Goal: Task Accomplishment & Management: Complete application form

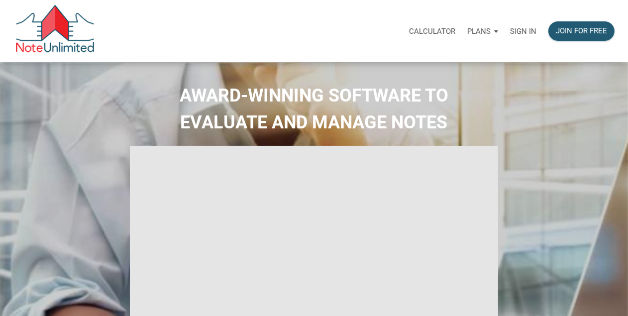
select select
type input "Introduction to new features"
select select
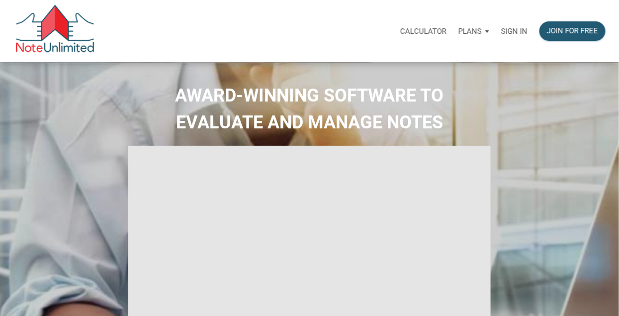
click at [509, 33] on p "Sign in" at bounding box center [514, 31] width 26 height 9
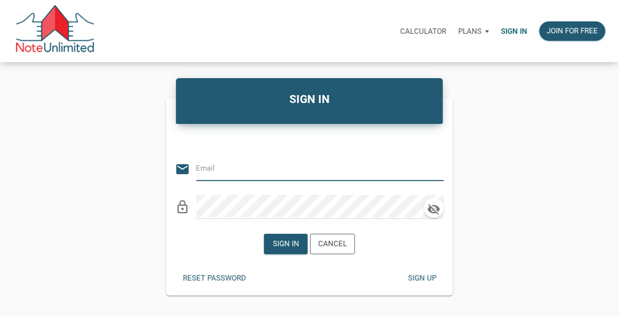
type input "[PERSON_NAME][EMAIL_ADDRESS][DOMAIN_NAME]"
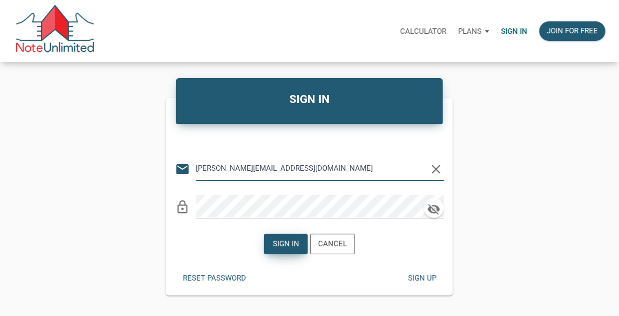
click at [276, 247] on div "Sign in" at bounding box center [286, 243] width 26 height 11
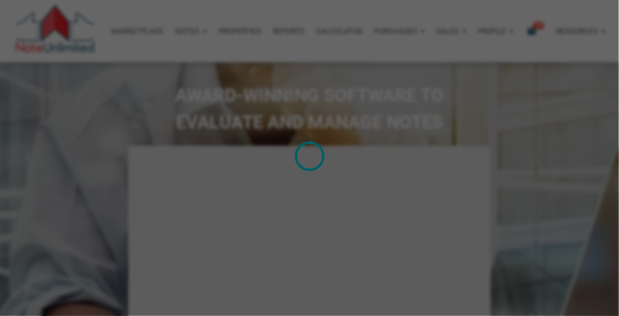
type input "Introduction to new features"
select select
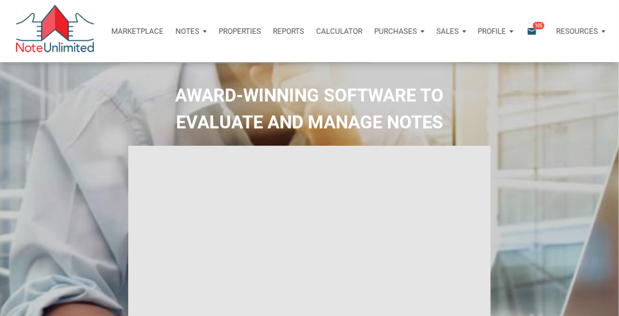
click at [198, 35] on div "Notes" at bounding box center [191, 31] width 43 height 30
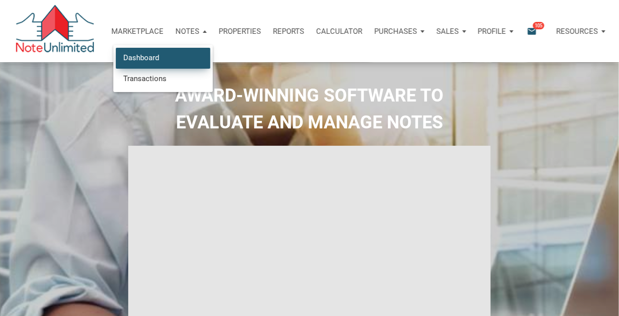
click at [142, 60] on link "Dashboard" at bounding box center [163, 58] width 95 height 20
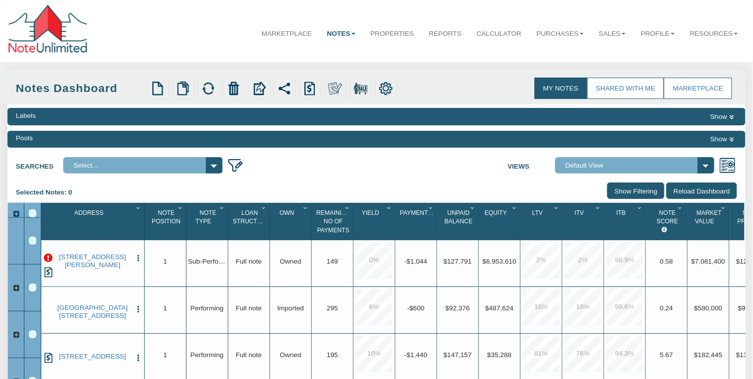
select select "3"
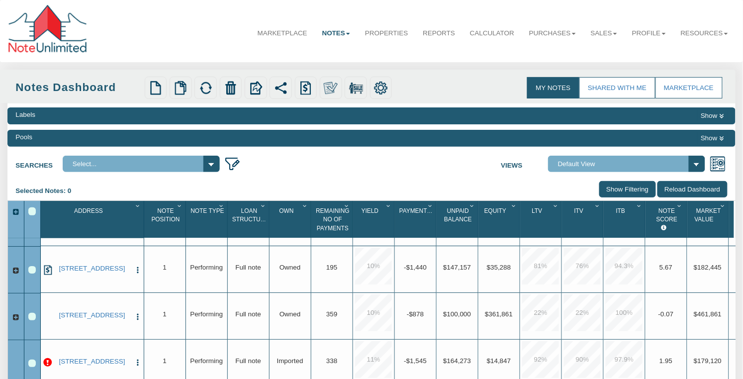
scroll to position [181, 0]
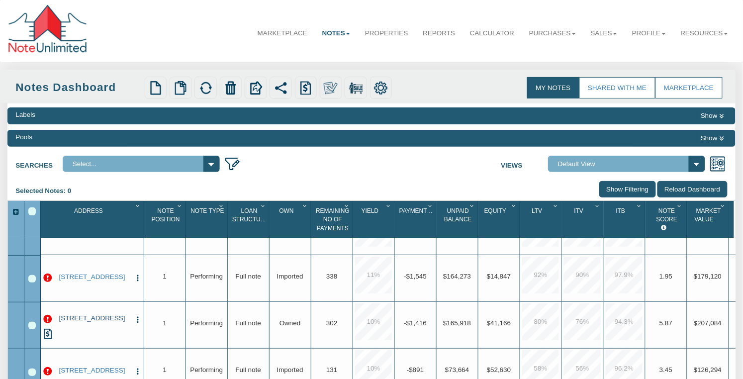
click at [94, 314] on link "[STREET_ADDRESS]" at bounding box center [92, 318] width 78 height 8
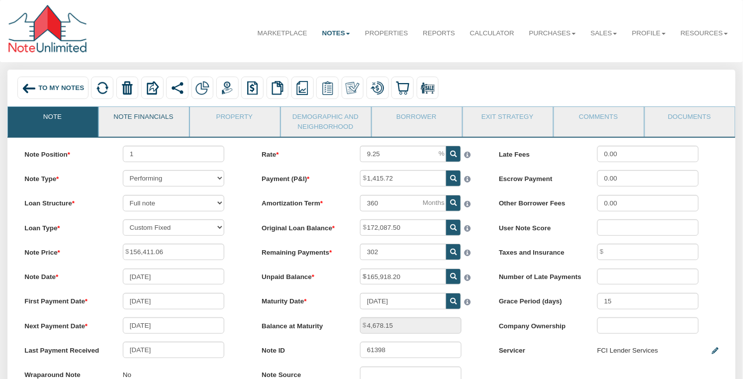
click at [156, 122] on link "Note Financials" at bounding box center [143, 119] width 89 height 25
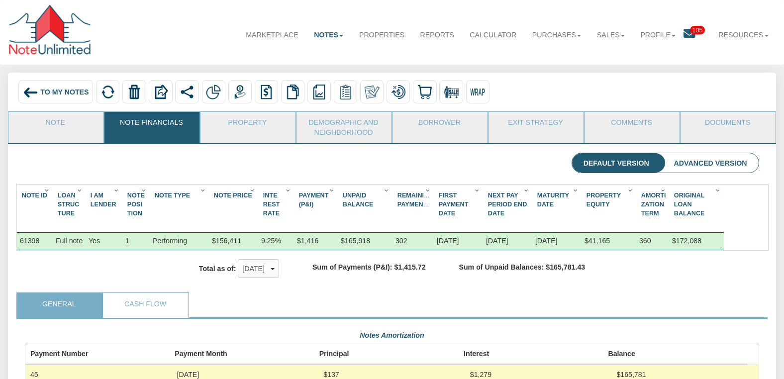
click at [46, 94] on span "To My Notes" at bounding box center [64, 92] width 48 height 8
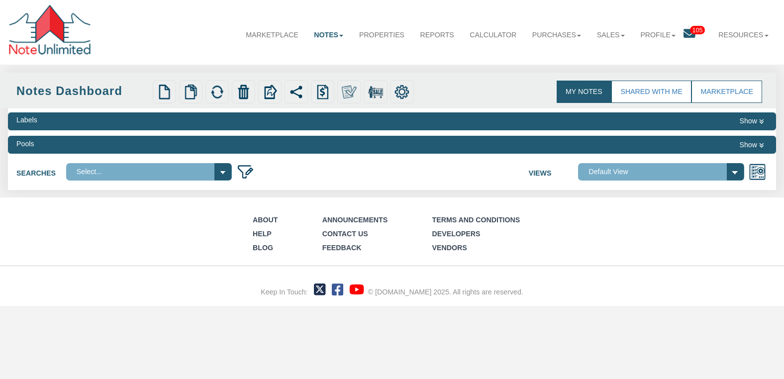
select select
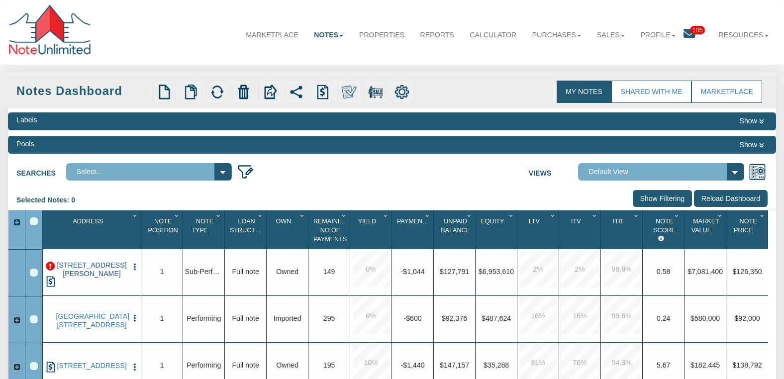
click at [95, 275] on link "[STREET_ADDRESS][PERSON_NAME]" at bounding box center [92, 269] width 72 height 17
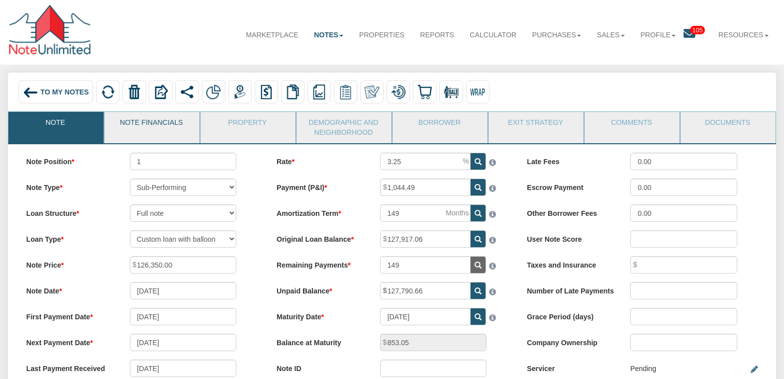
click at [142, 122] on link "Note Financials" at bounding box center [151, 124] width 94 height 25
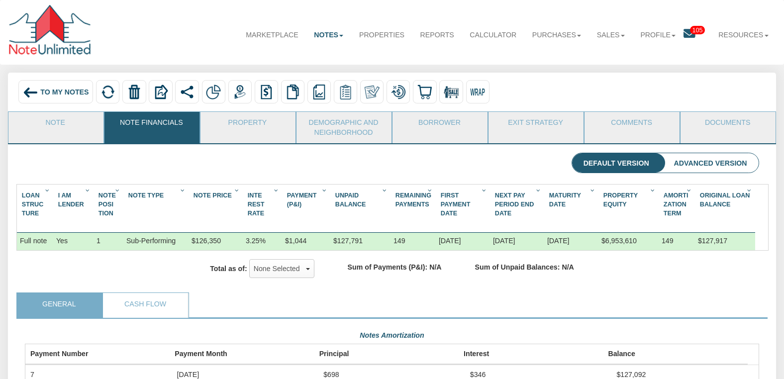
click at [59, 96] on span "To My Notes" at bounding box center [64, 92] width 48 height 8
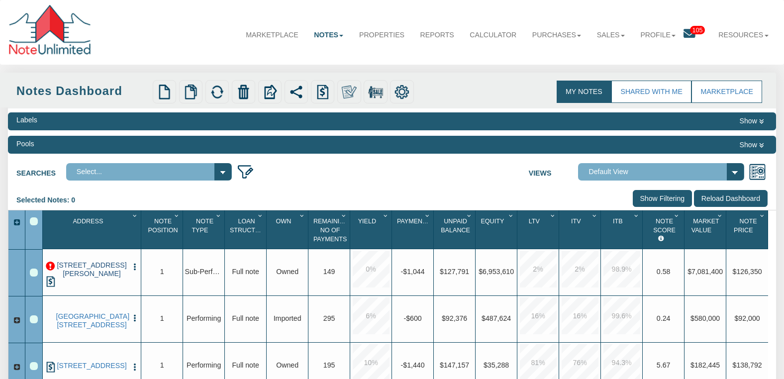
click at [98, 278] on link "[STREET_ADDRESS][PERSON_NAME]" at bounding box center [92, 269] width 72 height 17
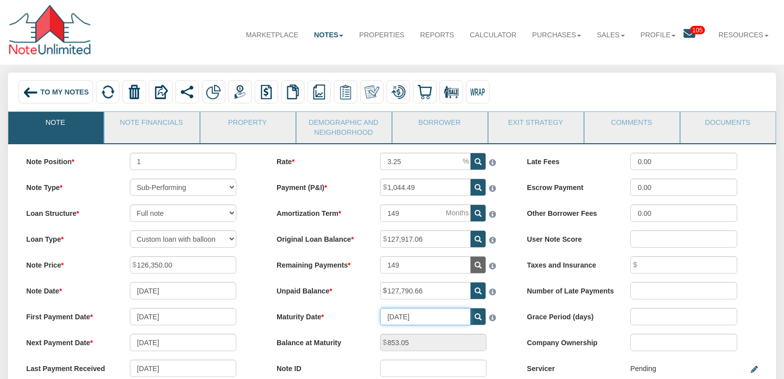
click at [428, 319] on input "[DATE]" at bounding box center [425, 316] width 91 height 17
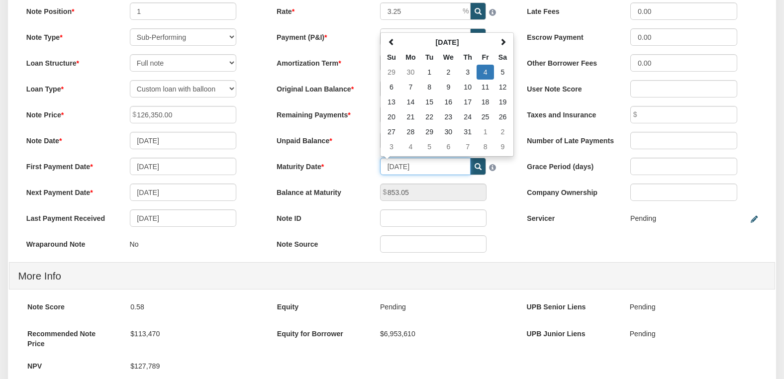
scroll to position [178, 0]
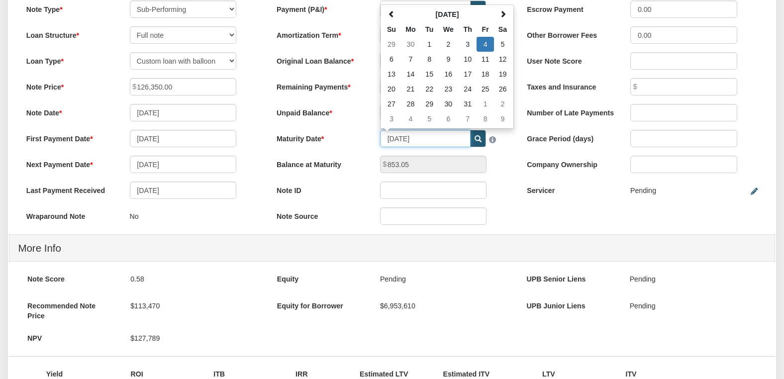
type input "[DATE]"
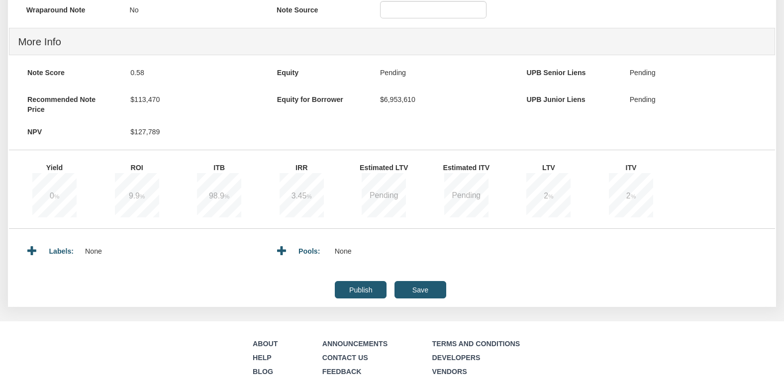
scroll to position [387, 0]
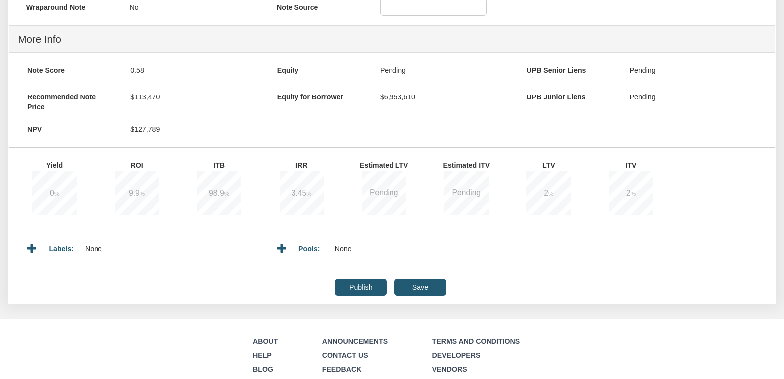
click at [428, 291] on input "Save" at bounding box center [420, 287] width 52 height 17
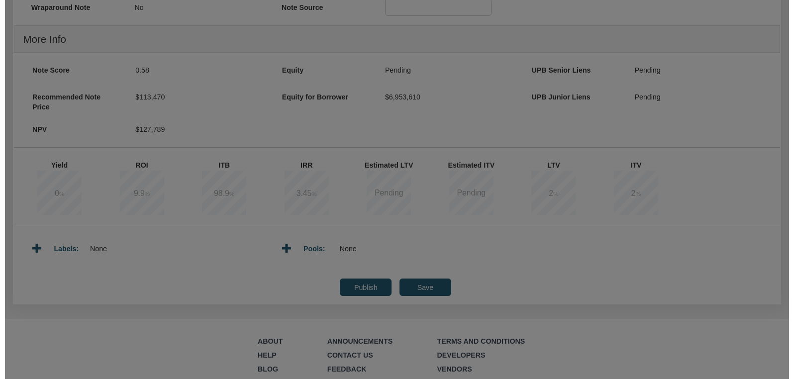
scroll to position [388, 0]
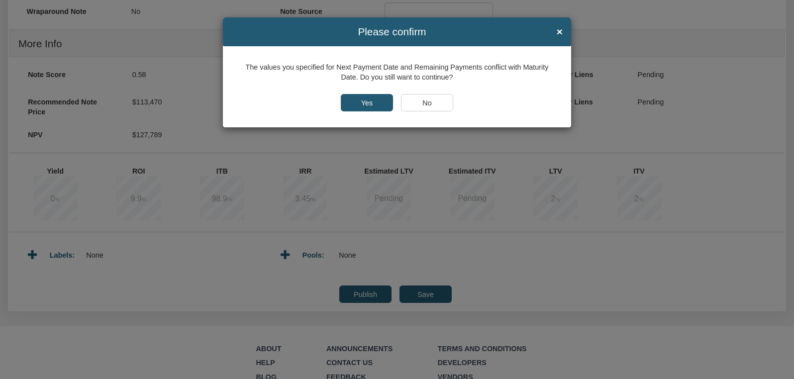
click at [369, 102] on input "Yes" at bounding box center [367, 102] width 52 height 17
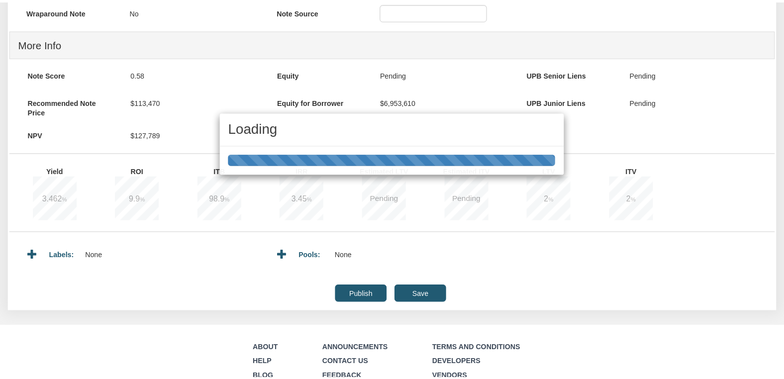
scroll to position [387, 0]
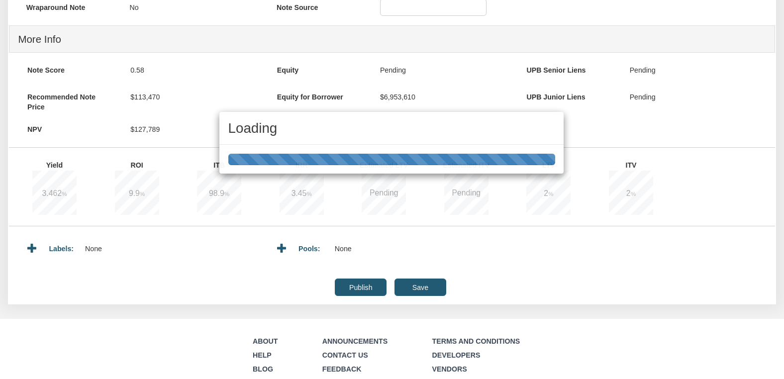
type input "853.04"
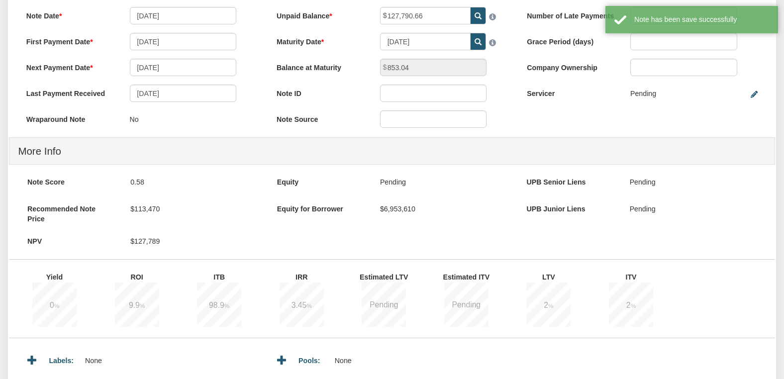
scroll to position [0, 0]
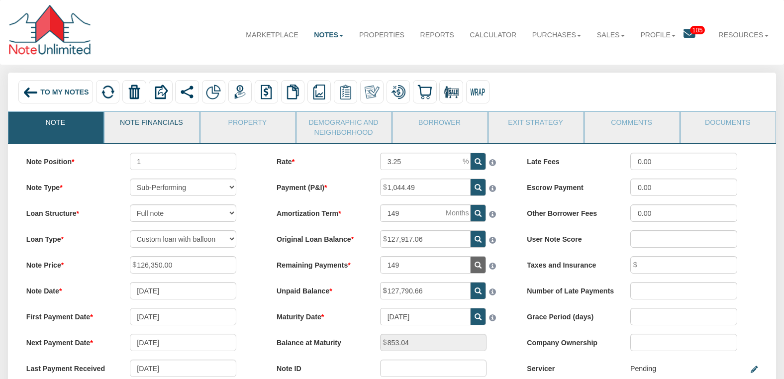
click at [157, 122] on link "Note Financials" at bounding box center [151, 124] width 94 height 25
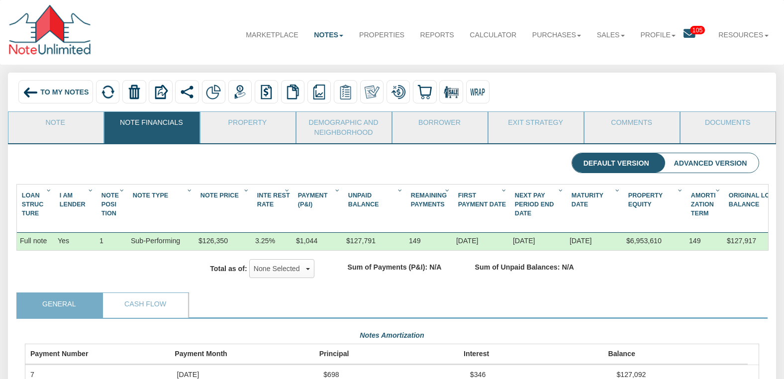
click at [42, 89] on span "To My Notes" at bounding box center [64, 92] width 48 height 8
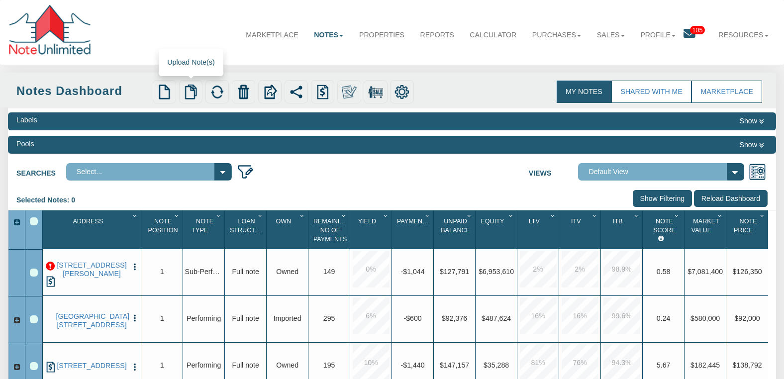
click at [189, 94] on img at bounding box center [191, 92] width 15 height 15
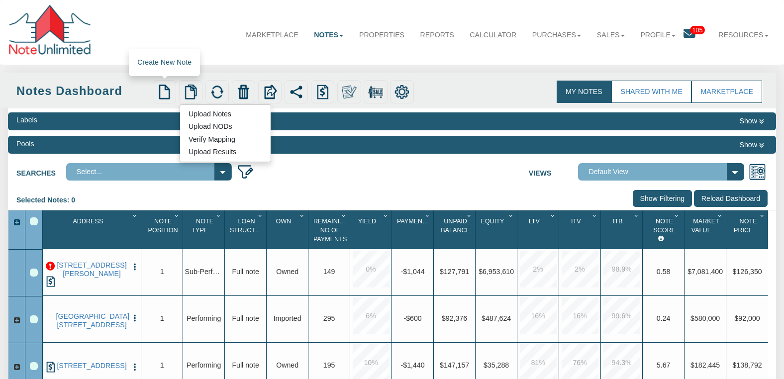
click at [164, 90] on img at bounding box center [164, 92] width 15 height 15
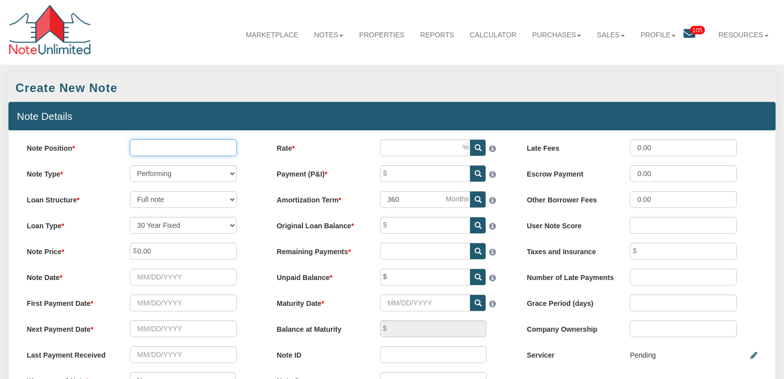
click at [170, 150] on input "Note Position" at bounding box center [183, 147] width 106 height 17
type input "1"
select select "string:CUST_BALLOON"
click at [130, 219] on select "30 Year Fixed 15 Year Fixed 20 Year Fixed 40 Year Fixed 5 years balloon loan wi…" at bounding box center [183, 225] width 106 height 17
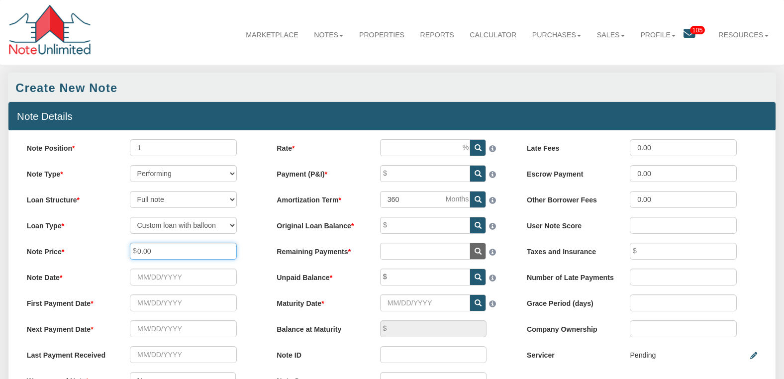
click at [180, 257] on input "0.00" at bounding box center [183, 251] width 106 height 17
type input "0"
type input "100,000.00"
click at [148, 149] on input "1" at bounding box center [183, 147] width 106 height 17
click at [181, 279] on input "Note Date" at bounding box center [183, 277] width 106 height 17
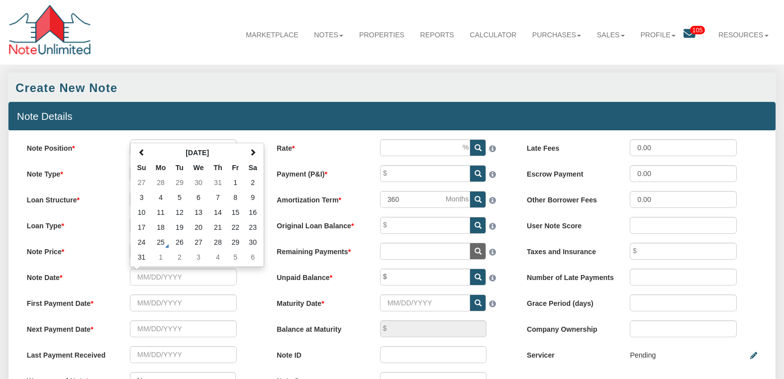
click at [308, 64] on nav "Menu Marketplace Notes Dashboard Transactions Properties Reports Calculator Pur…" at bounding box center [392, 32] width 784 height 65
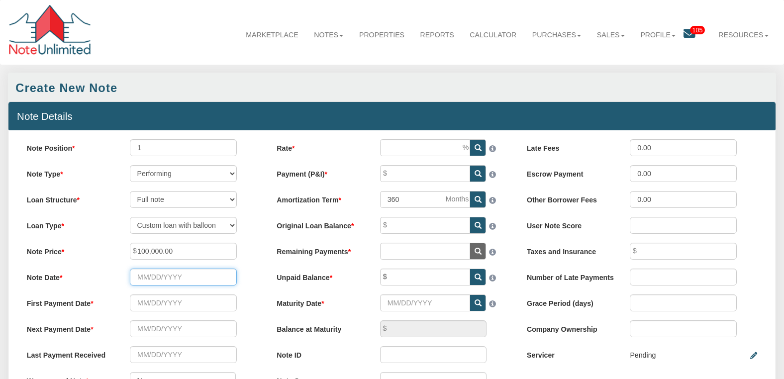
click at [207, 279] on input "Note Date" at bounding box center [183, 277] width 106 height 17
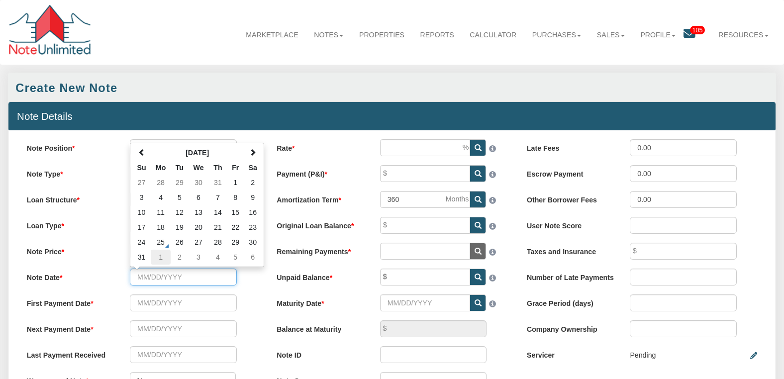
click at [161, 262] on td "1" at bounding box center [161, 257] width 20 height 15
type input "[DATE]"
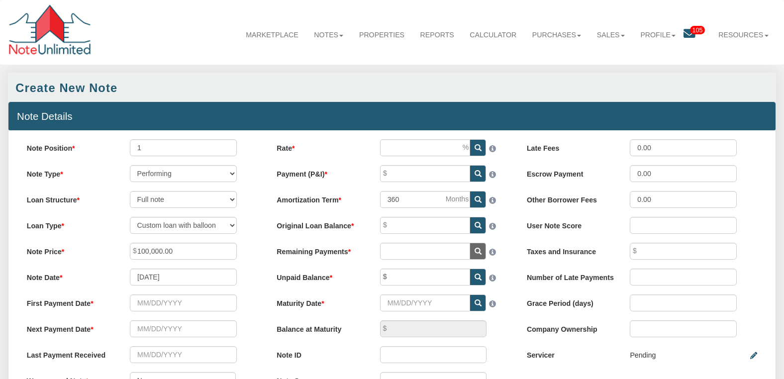
scroll to position [80, 0]
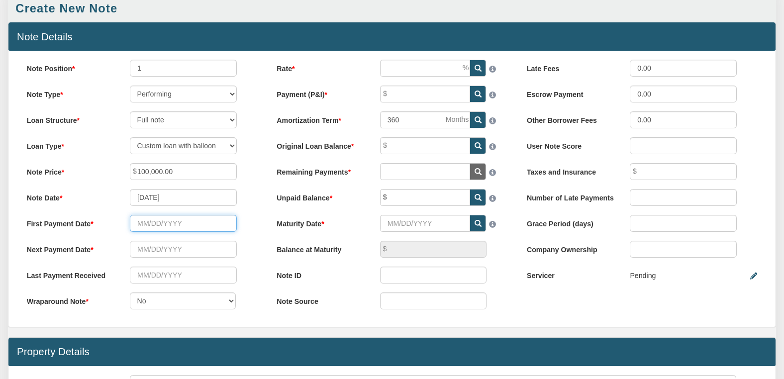
click at [172, 230] on input "text" at bounding box center [183, 223] width 106 height 17
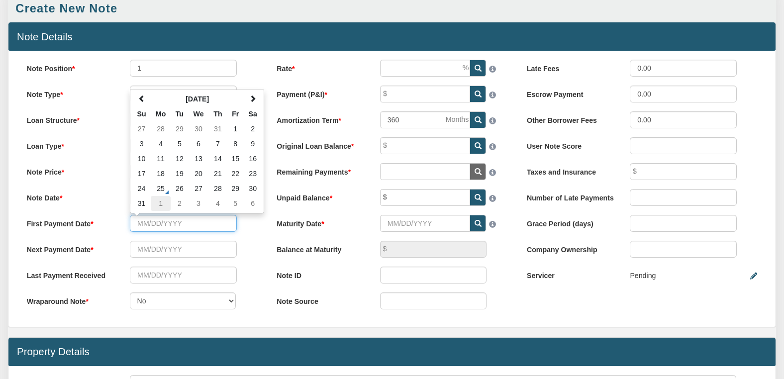
click at [160, 207] on td "1" at bounding box center [161, 203] width 20 height 15
type input "[DATE]"
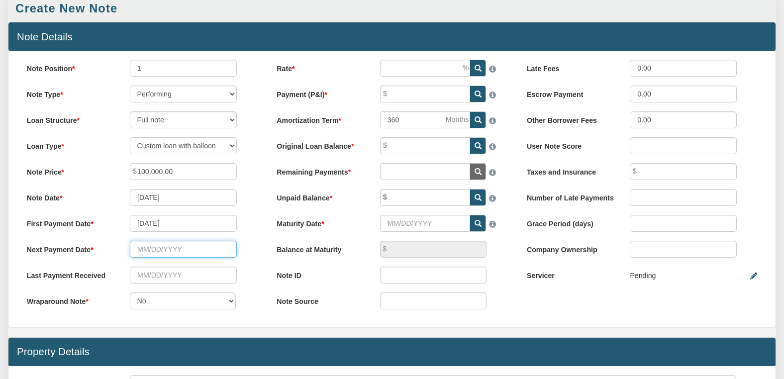
click at [158, 255] on input "text" at bounding box center [183, 249] width 106 height 17
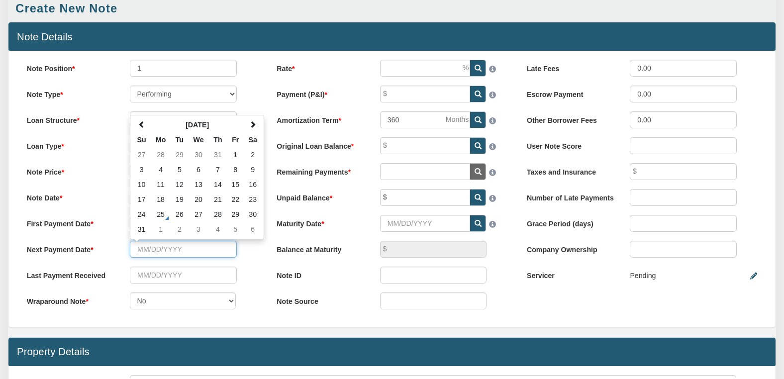
click at [160, 235] on td "1" at bounding box center [161, 229] width 20 height 15
type input "[DATE]"
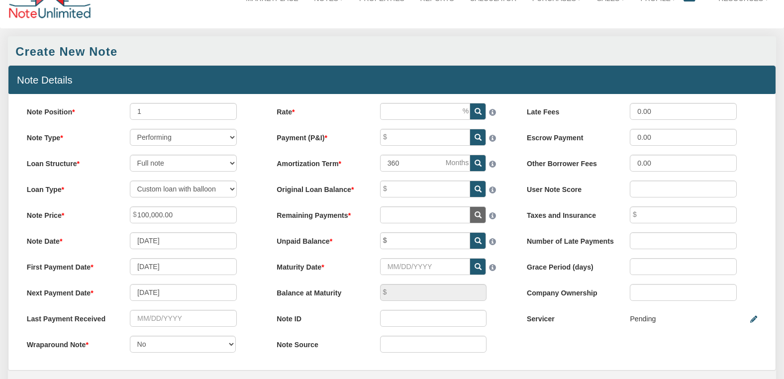
scroll to position [0, 0]
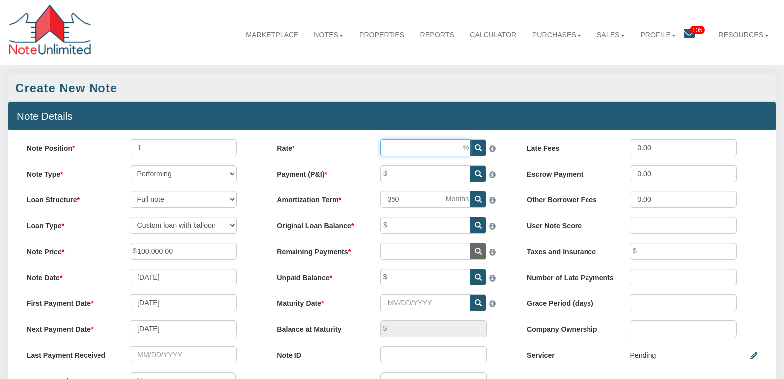
click at [402, 151] on input "Rate" at bounding box center [425, 147] width 91 height 17
type input "10.00"
click at [421, 302] on input "Maturity Date" at bounding box center [425, 302] width 91 height 17
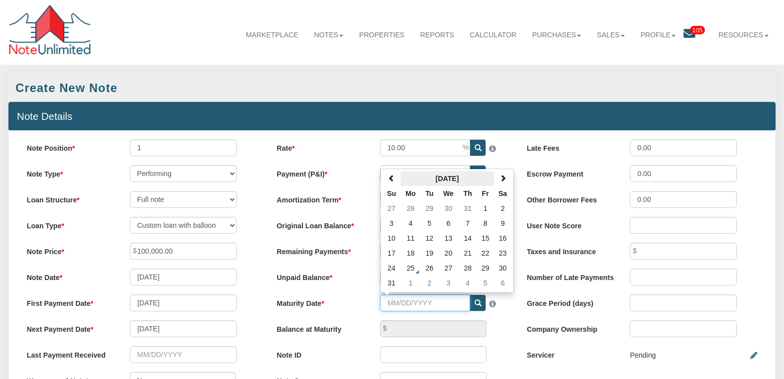
click at [404, 175] on th "[DATE]" at bounding box center [447, 178] width 94 height 15
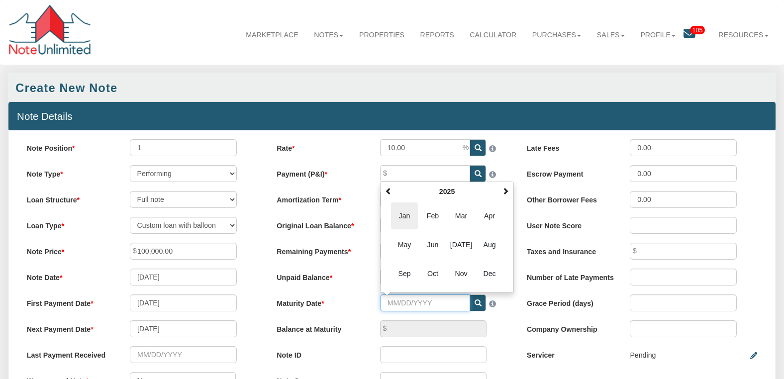
click at [404, 206] on span "Jan" at bounding box center [404, 215] width 27 height 27
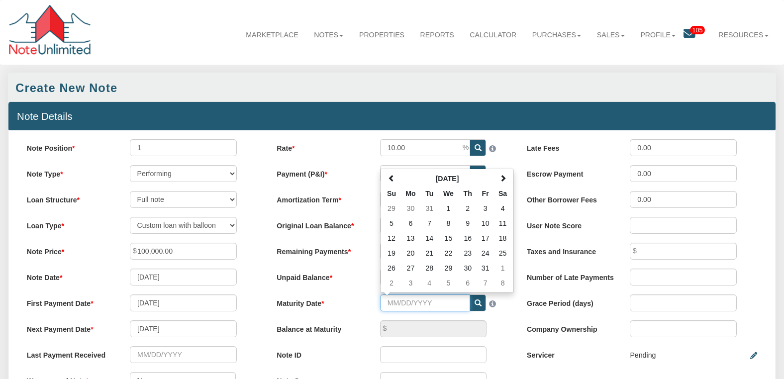
click at [423, 303] on input "Maturity Date" at bounding box center [425, 302] width 91 height 17
click at [422, 312] on input "Maturity Date" at bounding box center [425, 302] width 91 height 17
type input "[DATE]"
click at [507, 327] on div "Balance at Maturity" at bounding box center [392, 328] width 248 height 17
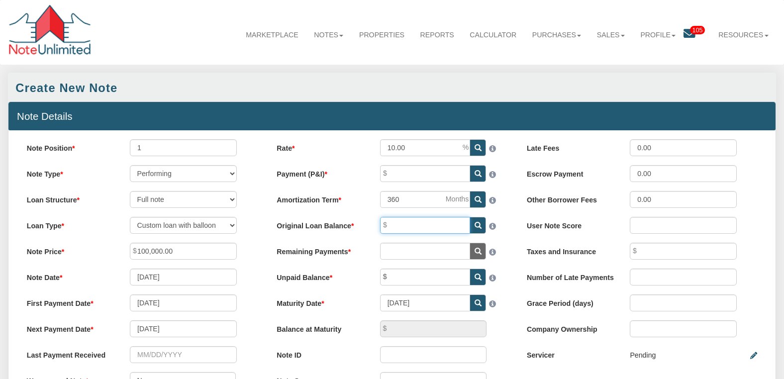
click at [440, 228] on input "Original Loan Balance" at bounding box center [425, 225] width 91 height 17
type input "100,000.00"
click at [432, 252] on input "text" at bounding box center [425, 251] width 91 height 17
click at [422, 283] on input "text" at bounding box center [425, 277] width 91 height 17
type input "0.00"
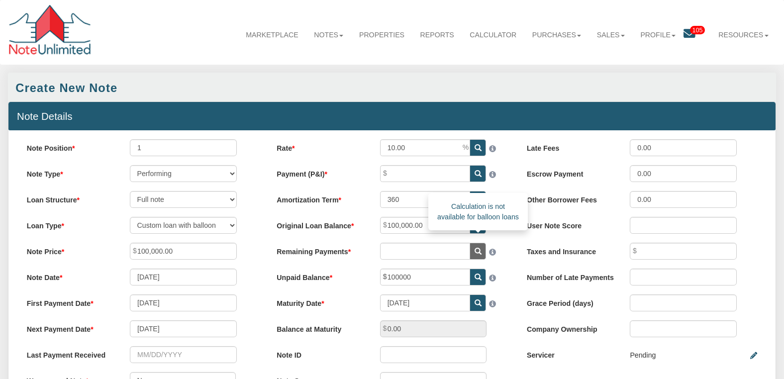
type input "100,000.00"
click at [475, 254] on icon at bounding box center [478, 251] width 7 height 7
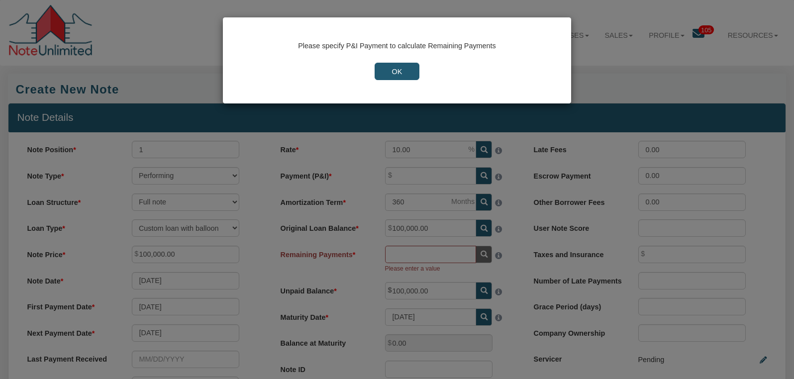
click at [478, 256] on div "Please specify P&I Payment to calculate Remaining Payments OK" at bounding box center [397, 189] width 794 height 379
click at [391, 72] on input "OK" at bounding box center [397, 71] width 44 height 17
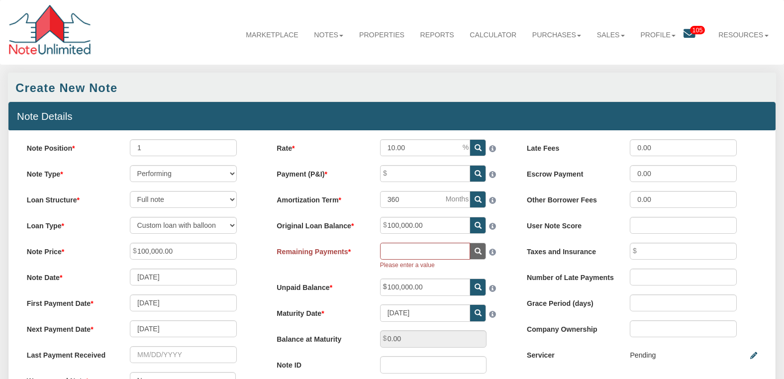
click at [475, 177] on icon at bounding box center [478, 173] width 7 height 7
type input "877.57"
type input "100,000.00"
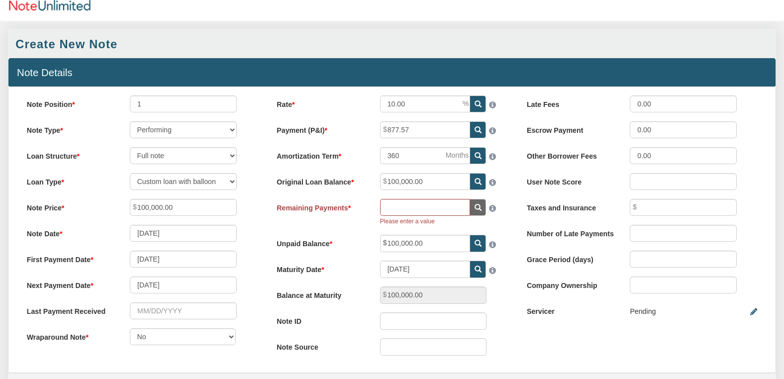
scroll to position [80, 0]
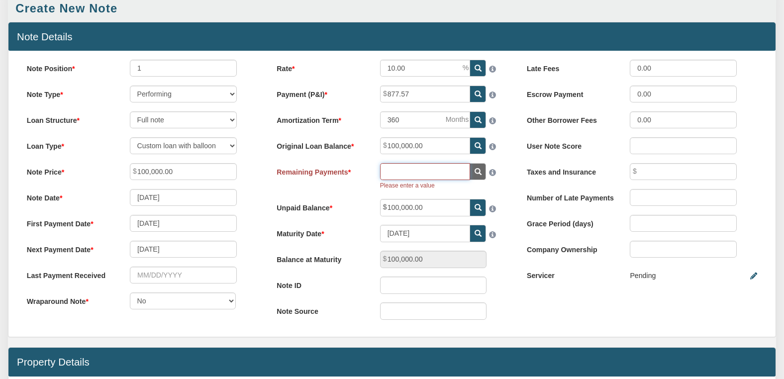
click at [416, 175] on input "text" at bounding box center [425, 171] width 91 height 17
click at [410, 175] on input "text" at bounding box center [425, 171] width 91 height 17
click at [408, 172] on input "text" at bounding box center [425, 171] width 91 height 17
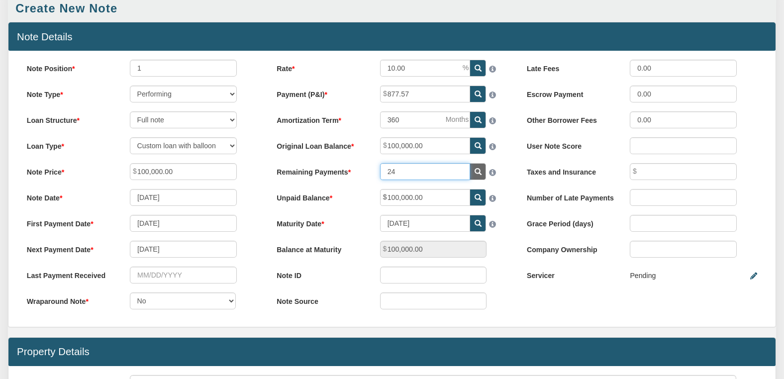
type input "24"
type input "98,883.62"
click at [477, 227] on icon at bounding box center [478, 223] width 7 height 7
type input "[DATE]"
drag, startPoint x: 437, startPoint y: 200, endPoint x: 378, endPoint y: 198, distance: 58.7
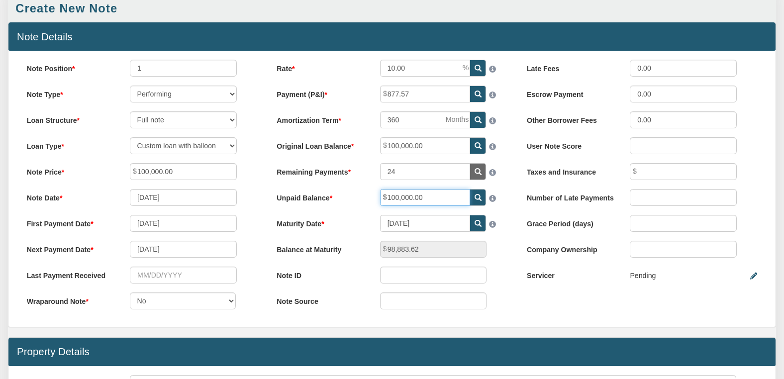
click at [378, 198] on div "100,000.00" at bounding box center [443, 197] width 144 height 17
drag, startPoint x: 408, startPoint y: 174, endPoint x: 374, endPoint y: 173, distance: 34.3
click at [374, 173] on div "24" at bounding box center [443, 171] width 144 height 17
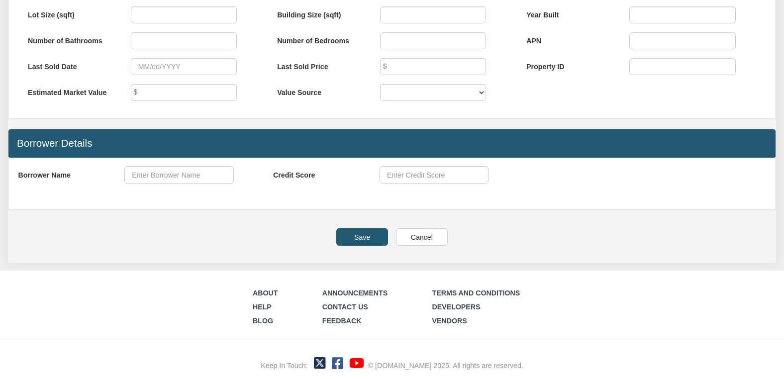
click at [355, 234] on input "Save" at bounding box center [362, 236] width 52 height 17
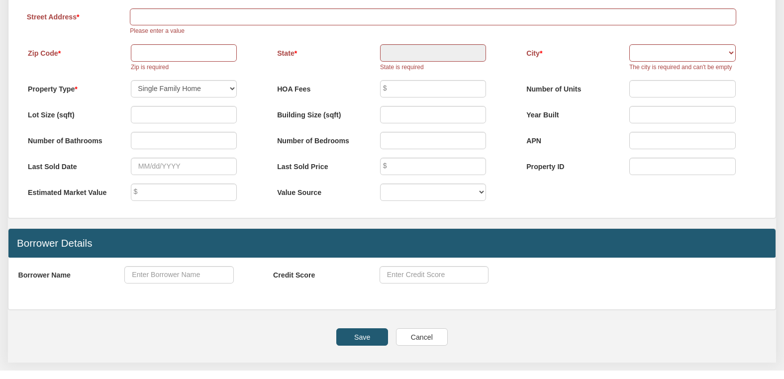
scroll to position [398, 0]
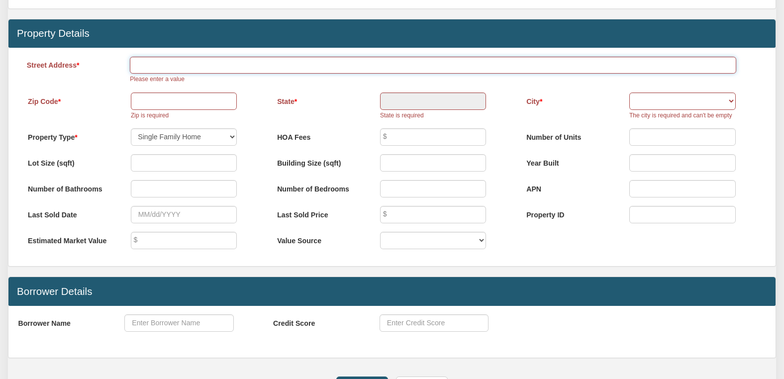
click at [164, 74] on input "text" at bounding box center [433, 65] width 606 height 17
click at [162, 71] on input "text" at bounding box center [433, 65] width 606 height 17
type input "Kiriati 3"
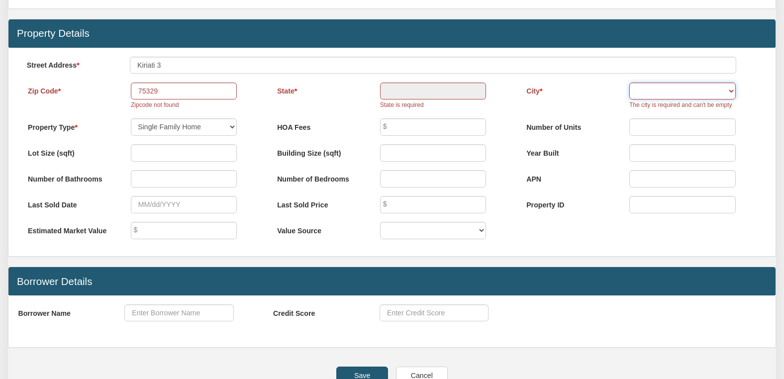
drag, startPoint x: 653, startPoint y: 97, endPoint x: 130, endPoint y: 96, distance: 522.8
click at [130, 96] on div "Zip Code 75329 Zipcode not found State State is required City" at bounding box center [392, 101] width 748 height 36
click at [150, 100] on input "75329" at bounding box center [184, 91] width 106 height 17
click at [150, 99] on input "75329" at bounding box center [184, 91] width 106 height 17
type input "9"
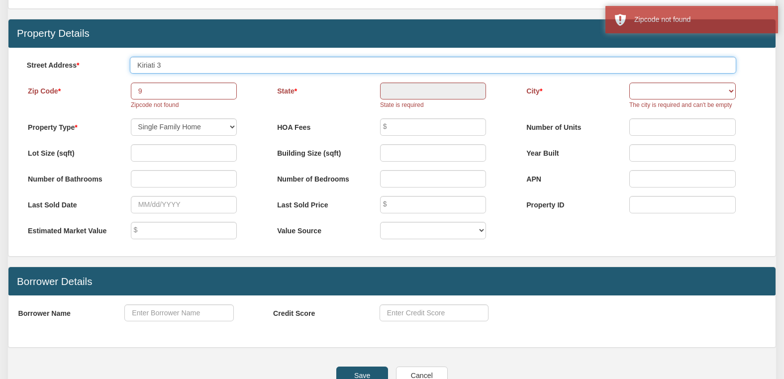
drag, startPoint x: 176, startPoint y: 71, endPoint x: 121, endPoint y: 72, distance: 54.7
click at [121, 72] on div "Kiriati 3" at bounding box center [433, 65] width 624 height 17
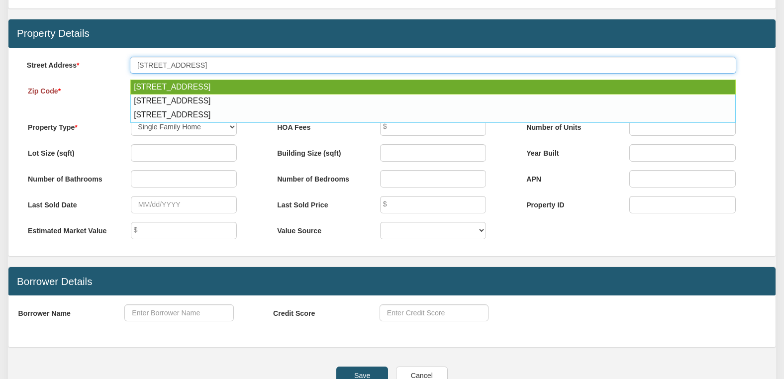
click at [162, 84] on div "[STREET_ADDRESS]" at bounding box center [432, 87] width 605 height 15
type input "[STREET_ADDRESS]"
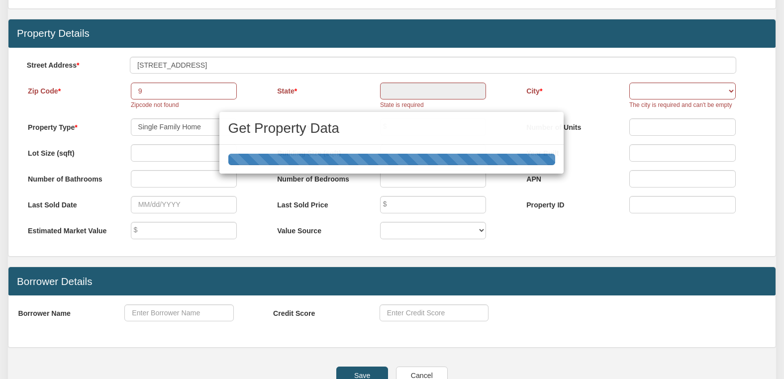
drag, startPoint x: 158, startPoint y: 95, endPoint x: 138, endPoint y: 94, distance: 20.4
click at [132, 93] on div "Get Property Data" at bounding box center [392, 189] width 784 height 379
click at [162, 96] on div "Get Property Data" at bounding box center [392, 189] width 784 height 379
type input "60440"
type input "IL"
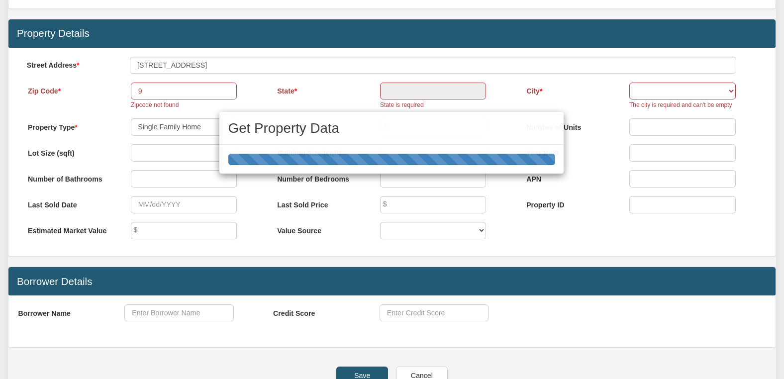
select select "string:OTHER"
select select "string:[GEOGRAPHIC_DATA]"
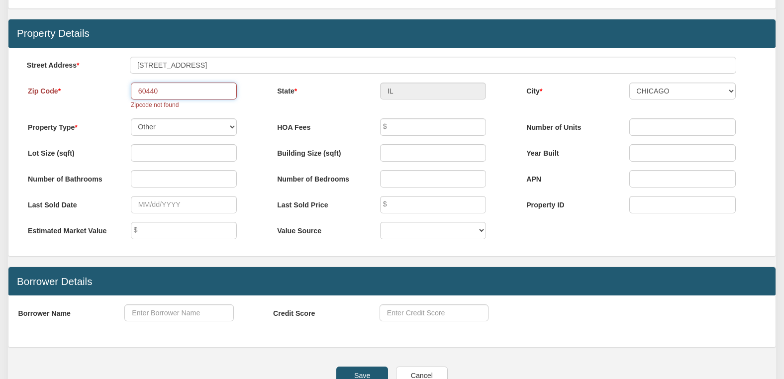
drag, startPoint x: 160, startPoint y: 96, endPoint x: 130, endPoint y: 92, distance: 30.7
click at [130, 92] on div "60440 Zipcode not found" at bounding box center [183, 96] width 123 height 27
click at [160, 96] on input "text" at bounding box center [184, 91] width 106 height 17
type input "94306"
click at [200, 93] on input "94306" at bounding box center [184, 91] width 106 height 17
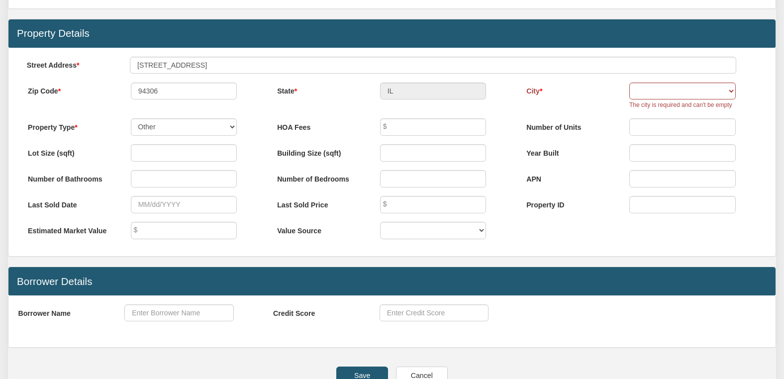
click at [426, 96] on div "Menu Marketplace Notes Dashboard Transactions Properties Reports Calculator 105" at bounding box center [392, 59] width 784 height 915
select select "string:PALO ALTO"
click at [629, 88] on select "PALO ALTO" at bounding box center [682, 91] width 106 height 17
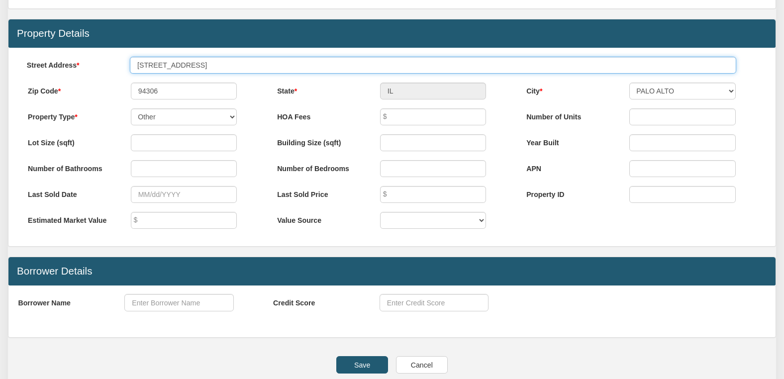
click at [203, 70] on input "[STREET_ADDRESS]" at bounding box center [433, 65] width 606 height 17
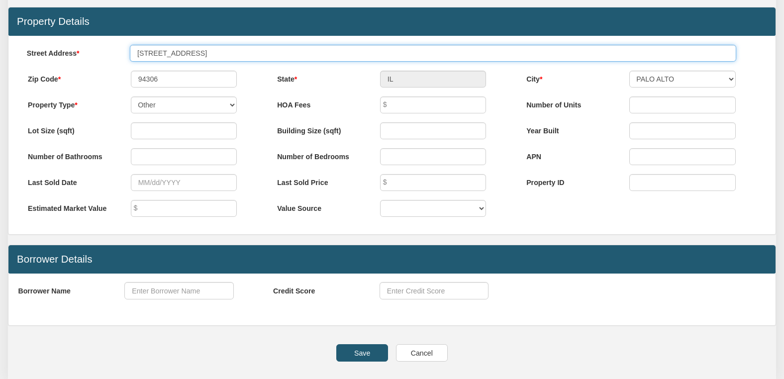
scroll to position [512, 0]
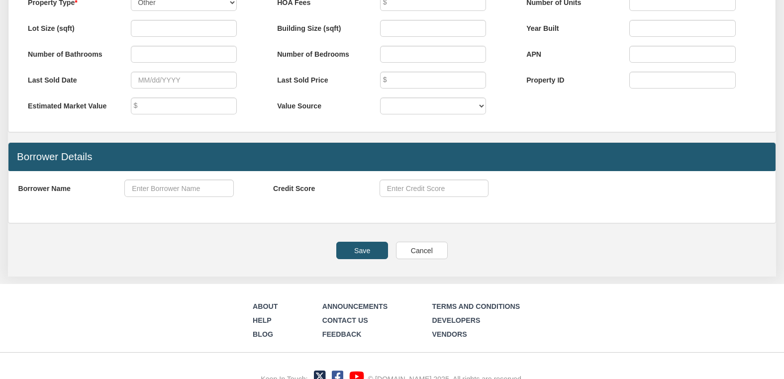
type input "[STREET_ADDRESS]"
click at [363, 259] on input "Save" at bounding box center [362, 250] width 52 height 17
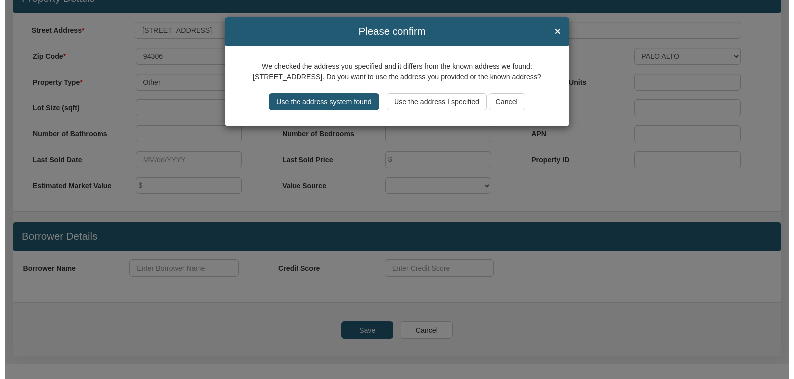
scroll to position [434, 0]
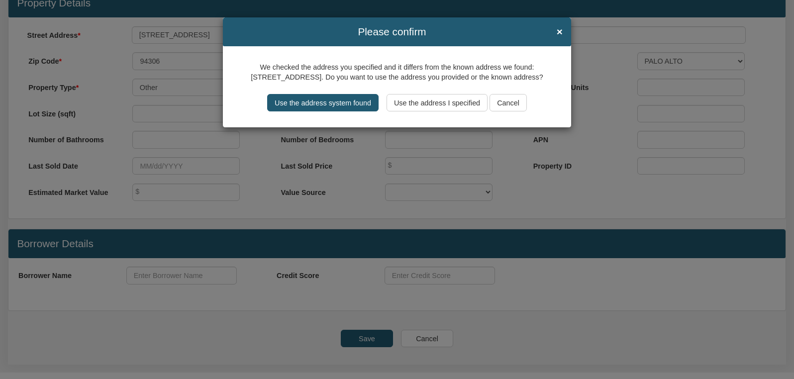
click at [505, 103] on input "Cancel" at bounding box center [507, 102] width 37 height 17
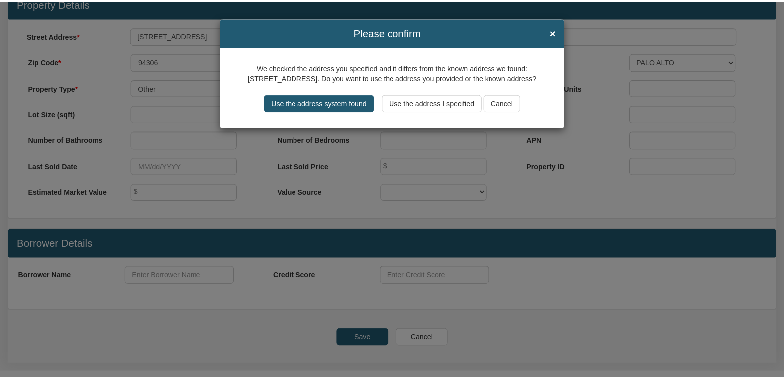
scroll to position [433, 0]
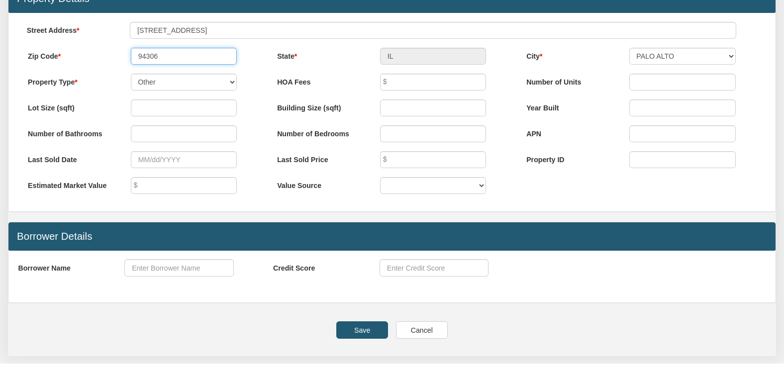
click at [178, 63] on input "94306" at bounding box center [184, 56] width 106 height 17
type input "9"
type input "94024"
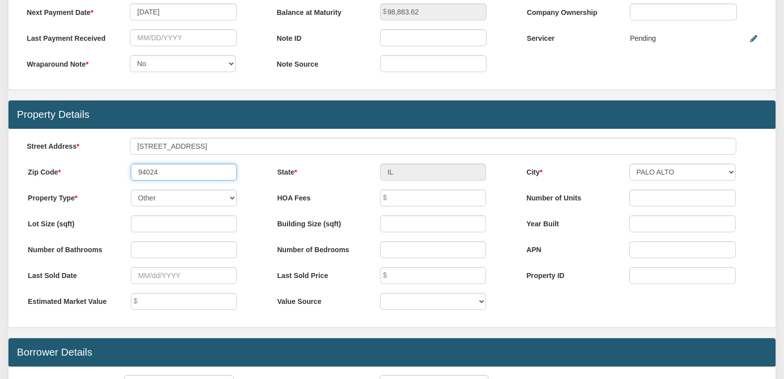
scroll to position [318, 0]
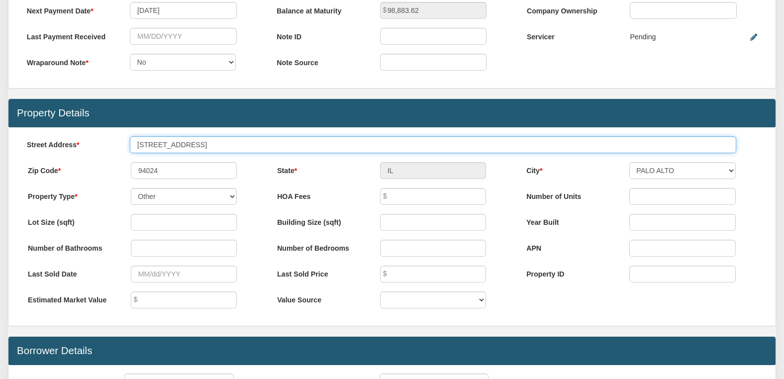
select select "string:[GEOGRAPHIC_DATA]"
type input "CA"
drag, startPoint x: 218, startPoint y: 148, endPoint x: 104, endPoint y: 148, distance: 113.4
click at [104, 148] on div "Street Address [STREET_ADDRESS]" at bounding box center [392, 144] width 748 height 17
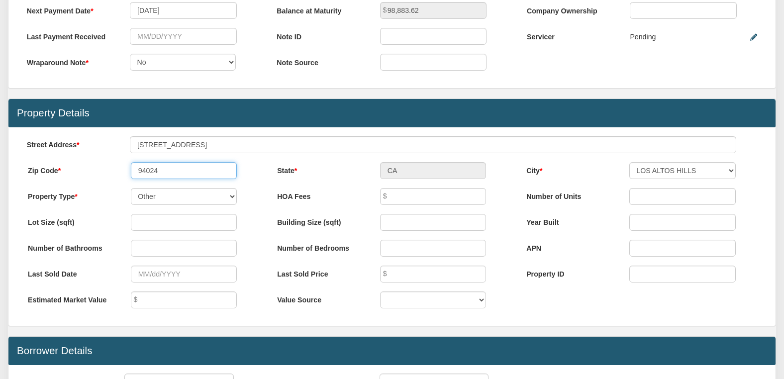
click at [171, 175] on input "94024" at bounding box center [184, 170] width 106 height 17
drag, startPoint x: 171, startPoint y: 175, endPoint x: 114, endPoint y: 176, distance: 57.2
click at [114, 176] on div "Zip Code 94024" at bounding box center [142, 170] width 247 height 17
type input "94306"
select select "string:PALO ALTO"
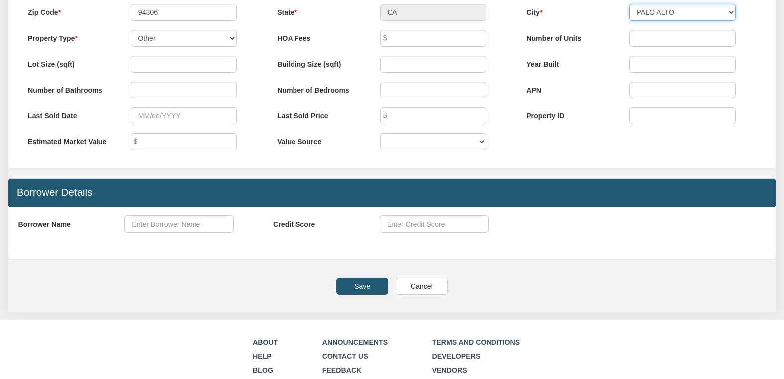
scroll to position [478, 0]
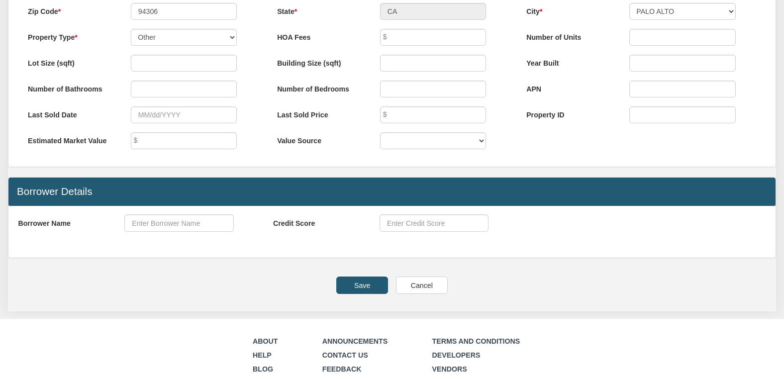
click at [349, 291] on input "Save" at bounding box center [362, 285] width 52 height 17
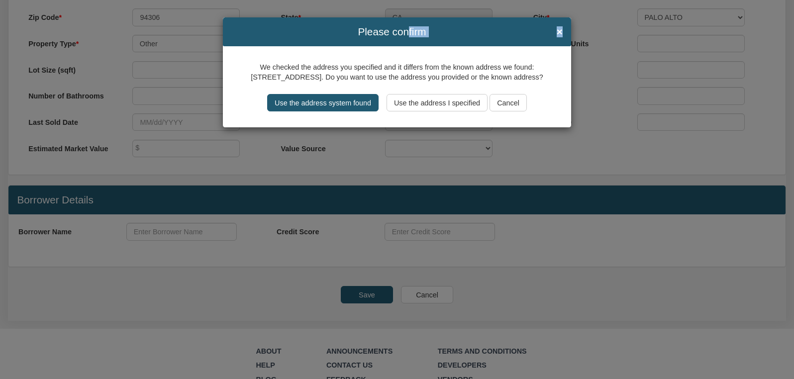
drag, startPoint x: 406, startPoint y: 36, endPoint x: 397, endPoint y: 50, distance: 16.4
click at [397, 50] on div "Please confirm × We checked the address you specified and it differs from the k…" at bounding box center [397, 72] width 349 height 110
click at [446, 104] on input "Use the address I specified" at bounding box center [436, 102] width 101 height 17
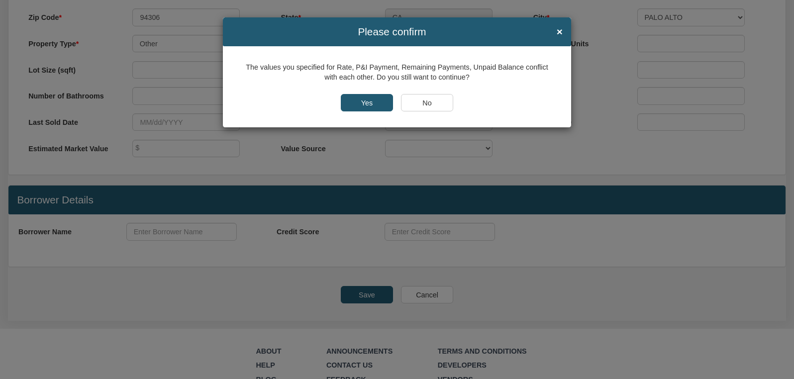
click at [363, 100] on input "Yes" at bounding box center [367, 102] width 52 height 17
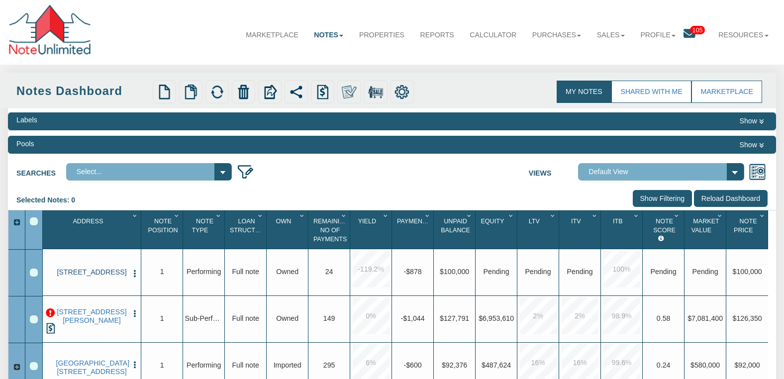
click at [99, 275] on link "[STREET_ADDRESS]" at bounding box center [92, 272] width 72 height 8
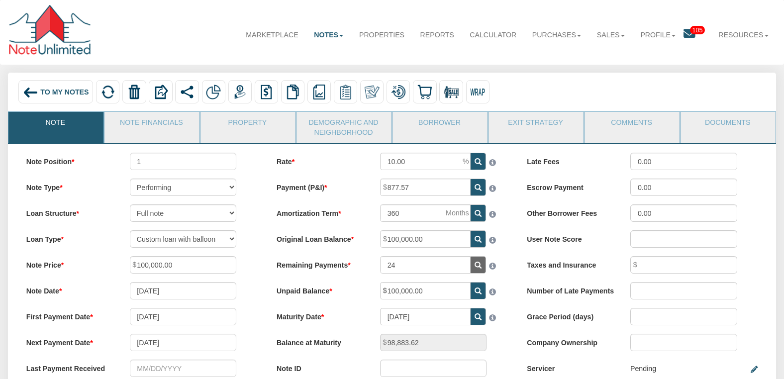
click at [140, 122] on link "Note Financials" at bounding box center [151, 124] width 94 height 25
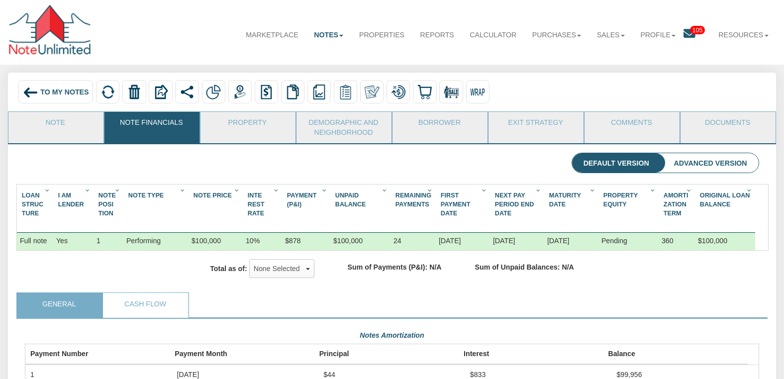
click at [48, 96] on div "To My Notes" at bounding box center [55, 91] width 75 height 23
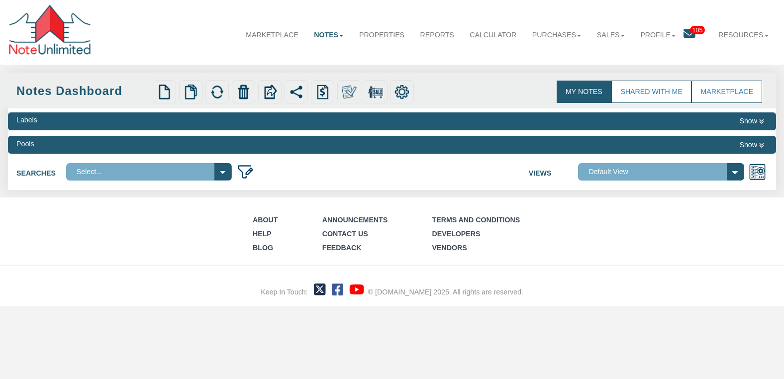
select select
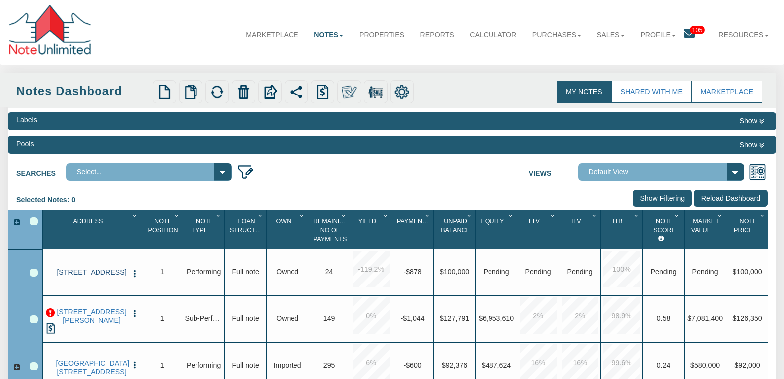
click at [99, 277] on link "[STREET_ADDRESS]" at bounding box center [92, 272] width 72 height 8
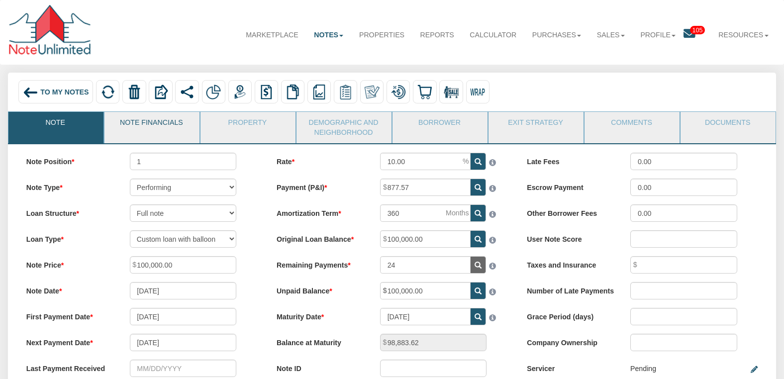
click at [158, 125] on link "Note Financials" at bounding box center [151, 124] width 94 height 25
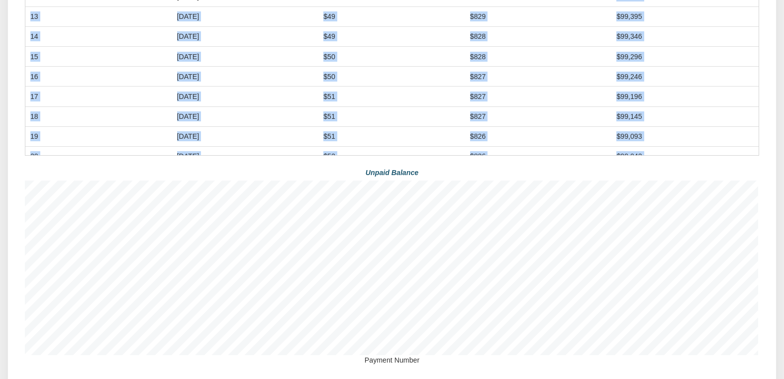
scroll to position [251, 0]
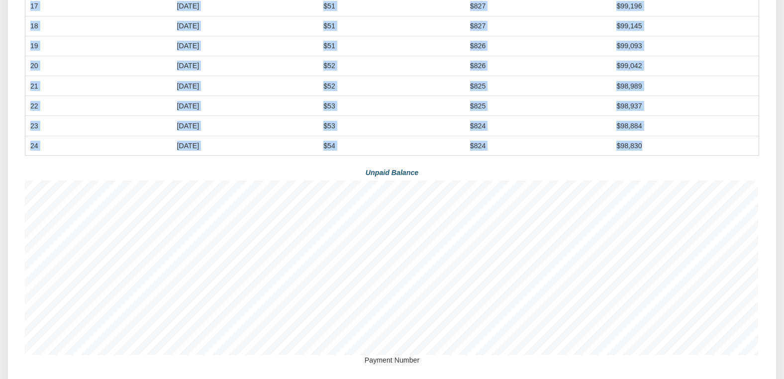
drag, startPoint x: 585, startPoint y: 168, endPoint x: 634, endPoint y: 166, distance: 48.3
click at [634, 156] on tbody "[DATE] $44 $833 $99,956 [DATE] $45 $833 $99,911 [DATE] $45 $833 4" at bounding box center [391, 37] width 733 height 235
click at [654, 156] on td "$98,830" at bounding box center [685, 146] width 147 height 20
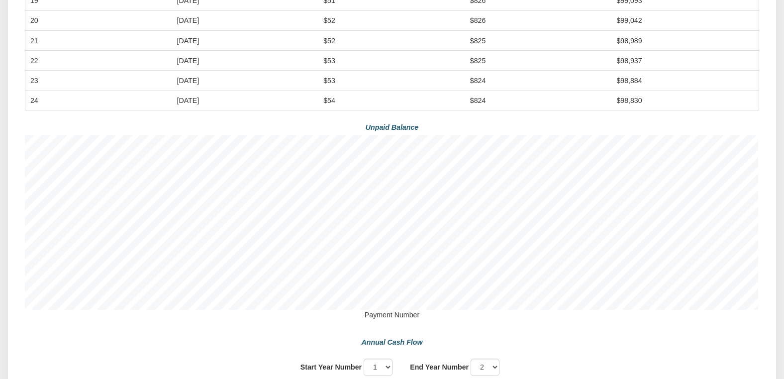
scroll to position [474, 0]
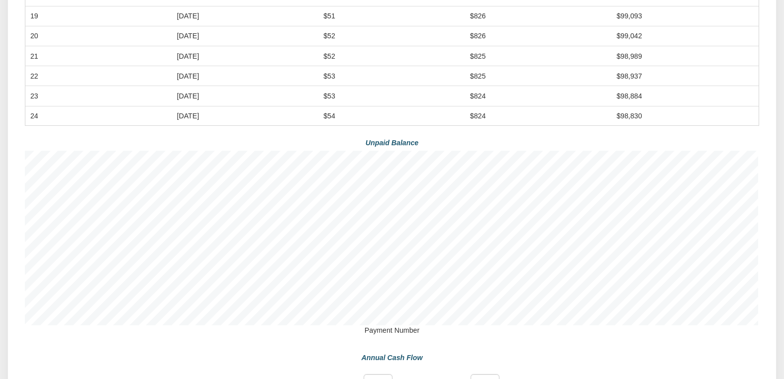
drag, startPoint x: 302, startPoint y: 132, endPoint x: 495, endPoint y: 132, distance: 193.0
click at [495, 126] on tr "[DATE] $54 $824 $98,830" at bounding box center [391, 116] width 733 height 20
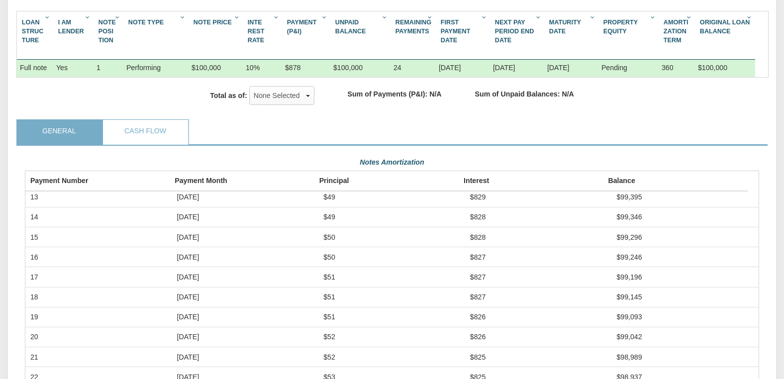
scroll to position [156, 0]
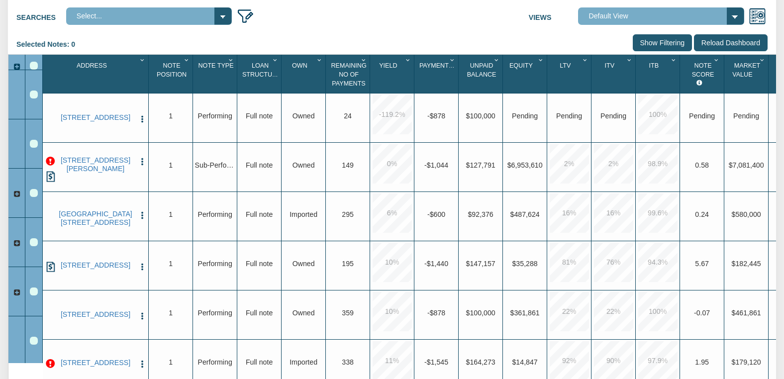
select select
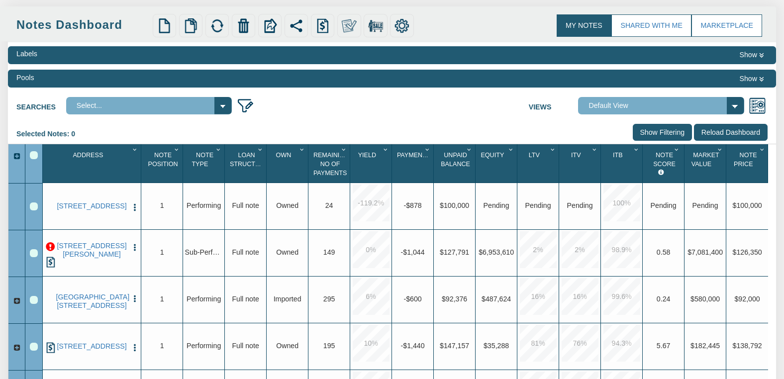
scroll to position [113, 0]
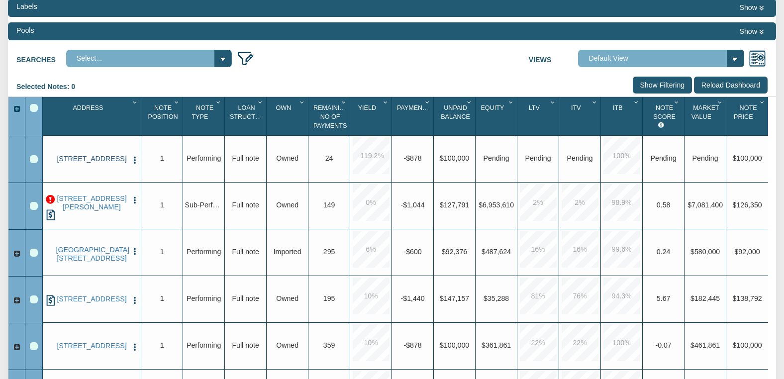
click at [96, 163] on link "[STREET_ADDRESS]" at bounding box center [92, 159] width 72 height 8
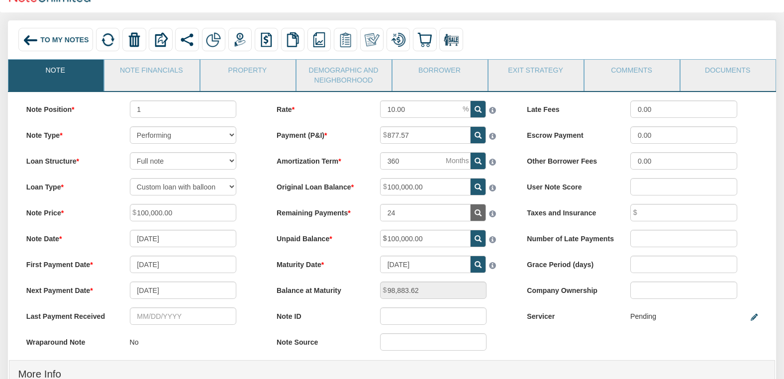
scroll to position [80, 0]
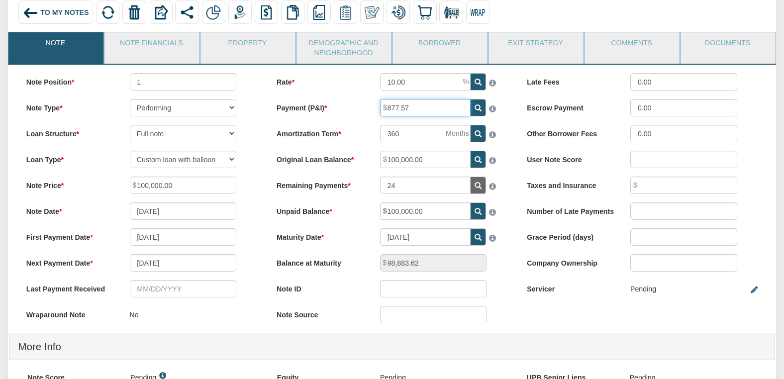
drag, startPoint x: 410, startPoint y: 106, endPoint x: 379, endPoint y: 102, distance: 31.6
click at [379, 102] on div "877.57" at bounding box center [443, 107] width 145 height 17
drag, startPoint x: 411, startPoint y: 134, endPoint x: 375, endPoint y: 133, distance: 35.8
click at [378, 132] on div "360" at bounding box center [443, 133] width 145 height 17
click at [50, 20] on div "To My Notes" at bounding box center [55, 11] width 75 height 23
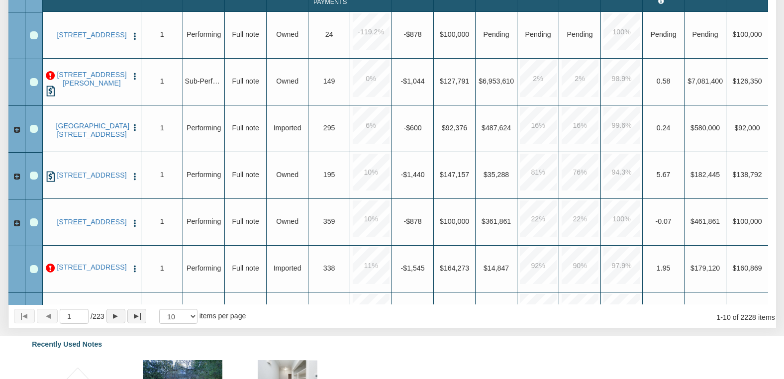
scroll to position [158, 0]
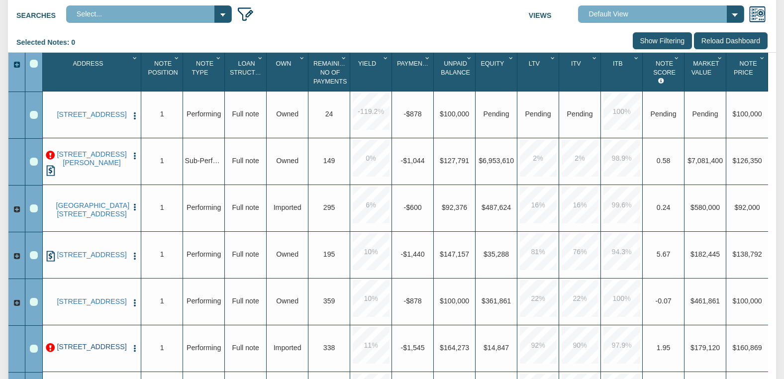
click at [90, 351] on link "[STREET_ADDRESS]" at bounding box center [92, 347] width 72 height 8
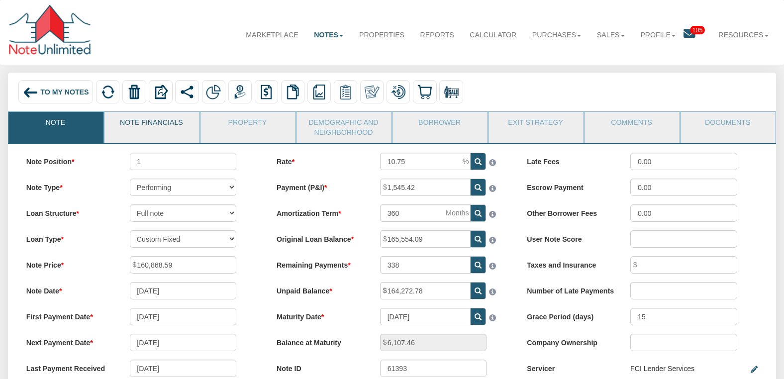
click at [151, 126] on link "Note Financials" at bounding box center [151, 124] width 94 height 25
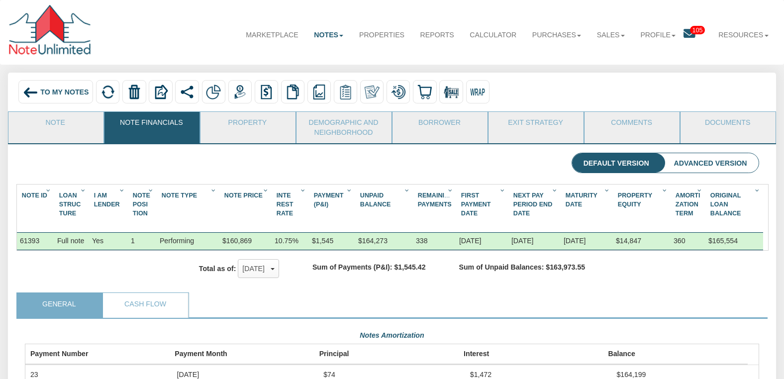
click at [46, 93] on span "To My Notes" at bounding box center [64, 92] width 48 height 8
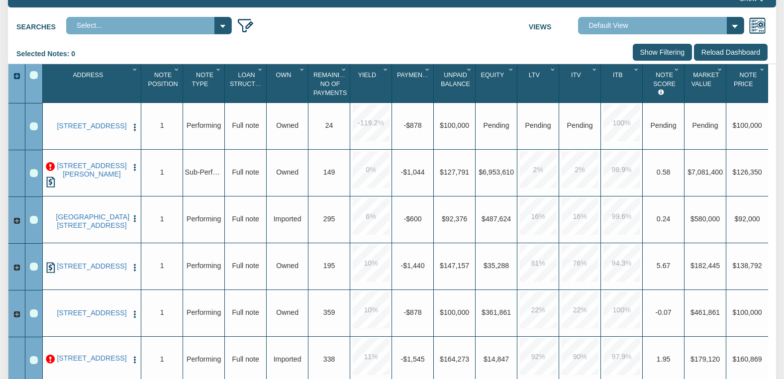
scroll to position [148, 0]
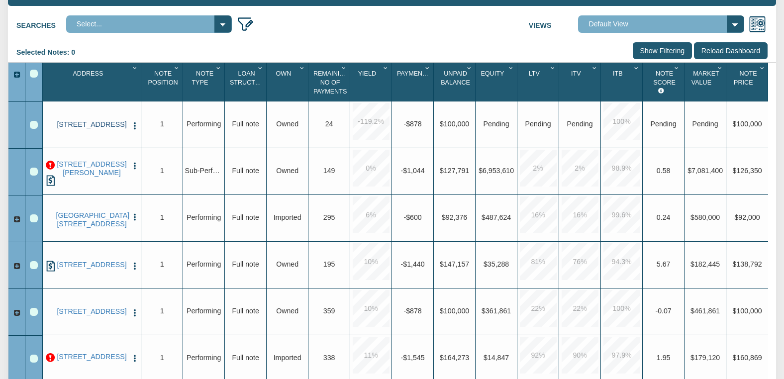
click at [92, 129] on link "[STREET_ADDRESS]" at bounding box center [92, 124] width 72 height 8
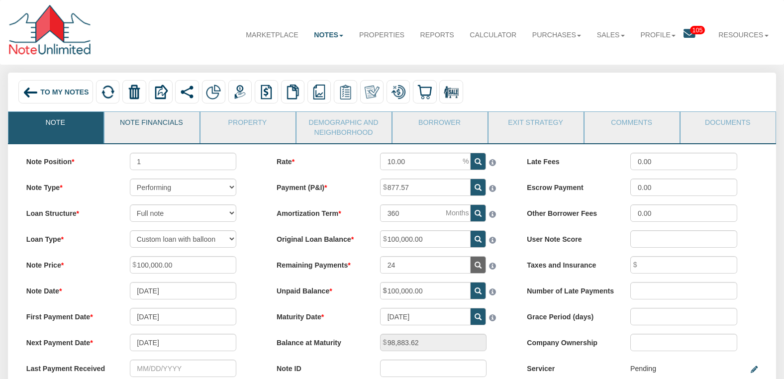
click at [148, 124] on link "Note Financials" at bounding box center [151, 124] width 94 height 25
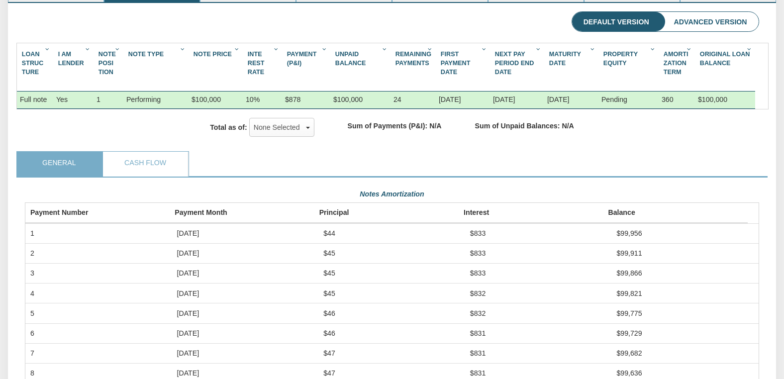
scroll to position [152, 0]
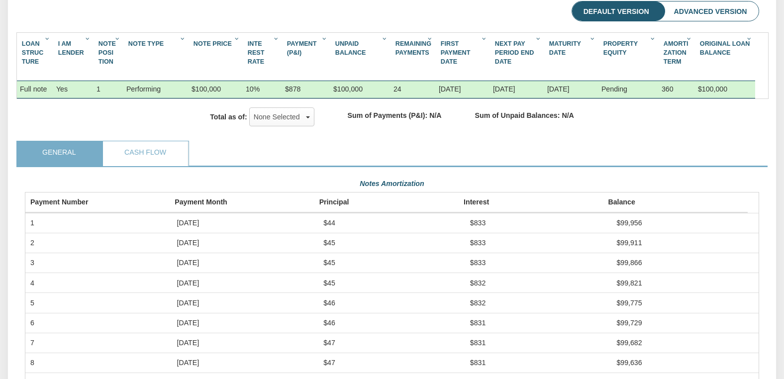
click at [453, 233] on td "$44" at bounding box center [392, 223] width 147 height 20
drag, startPoint x: 470, startPoint y: 237, endPoint x: 488, endPoint y: 235, distance: 18.5
click at [488, 233] on tr "[DATE] $44 $833 $99,956" at bounding box center [391, 223] width 733 height 20
drag, startPoint x: 311, startPoint y: 235, endPoint x: 492, endPoint y: 237, distance: 181.6
click at [492, 233] on tr "[DATE] $44 $833 $99,956" at bounding box center [391, 223] width 733 height 20
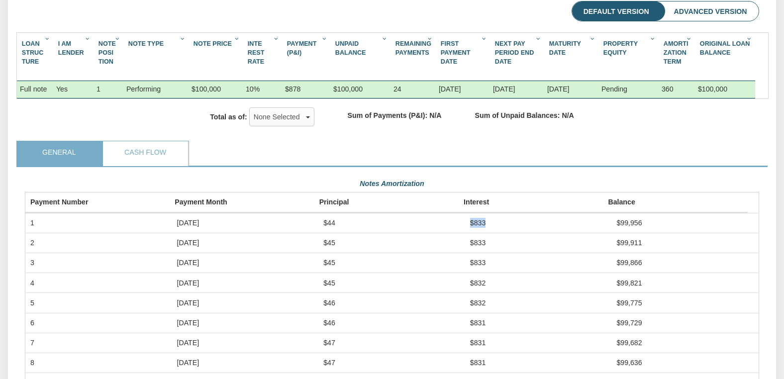
click at [250, 233] on td "[DATE]" at bounding box center [245, 223] width 147 height 20
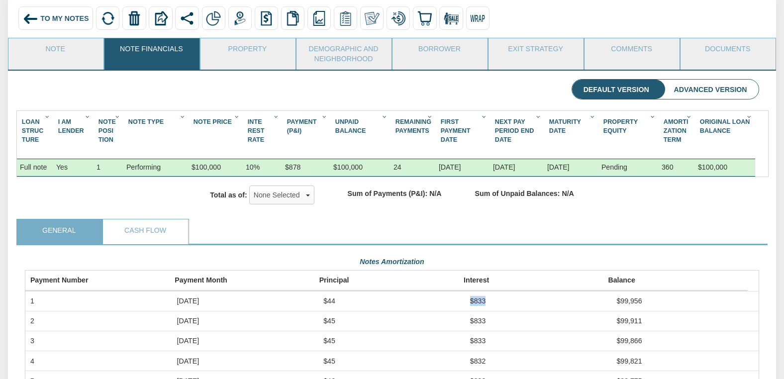
scroll to position [0, 0]
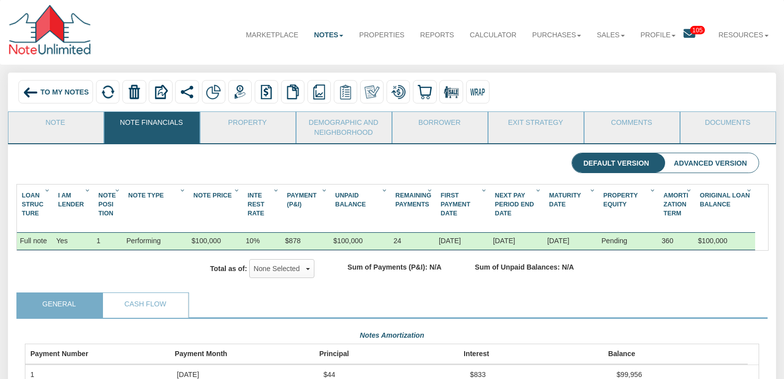
click at [46, 92] on span "To My Notes" at bounding box center [64, 92] width 48 height 8
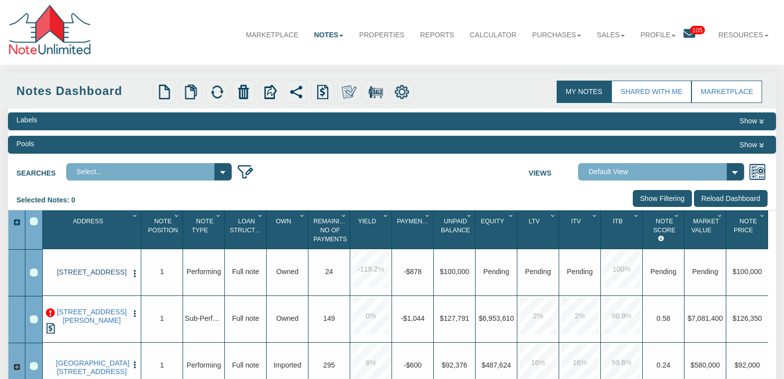
click at [102, 277] on link "[STREET_ADDRESS]" at bounding box center [92, 272] width 72 height 8
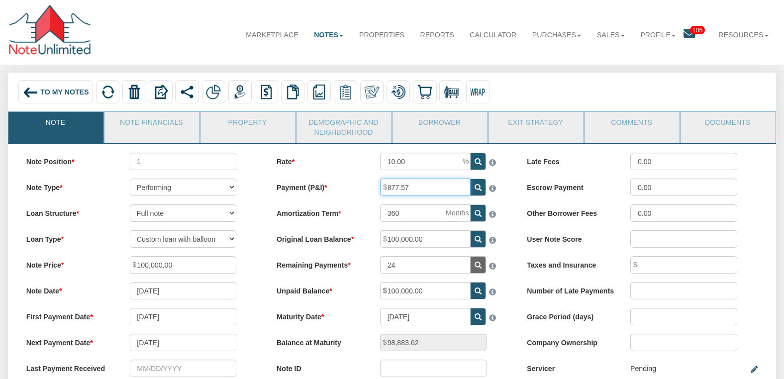
drag, startPoint x: 435, startPoint y: 192, endPoint x: 377, endPoint y: 190, distance: 58.2
click at [377, 190] on div "877.57" at bounding box center [443, 187] width 145 height 17
click at [665, 36] on link "Profile" at bounding box center [658, 35] width 51 height 26
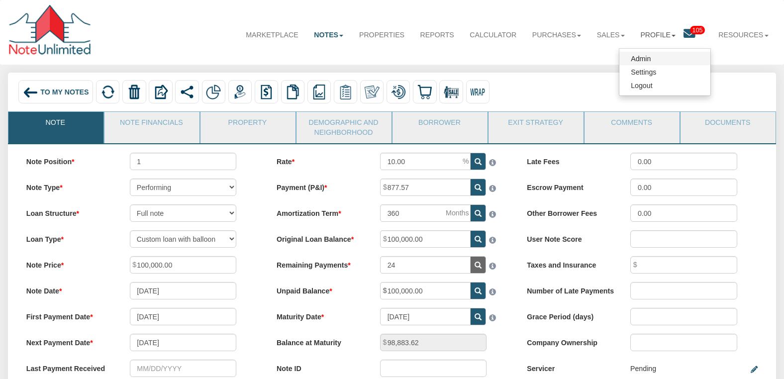
click at [629, 59] on link "Admin" at bounding box center [664, 58] width 91 height 13
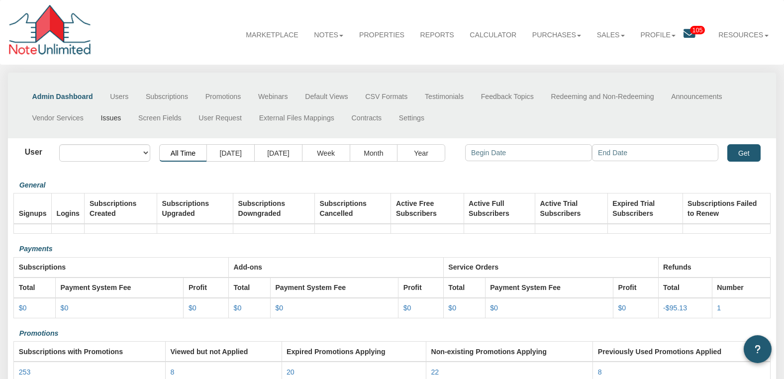
select select "object:52213"
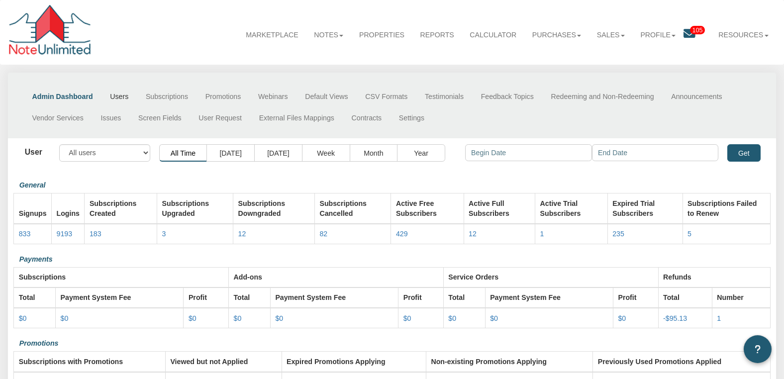
click at [122, 99] on link "Users" at bounding box center [119, 96] width 36 height 21
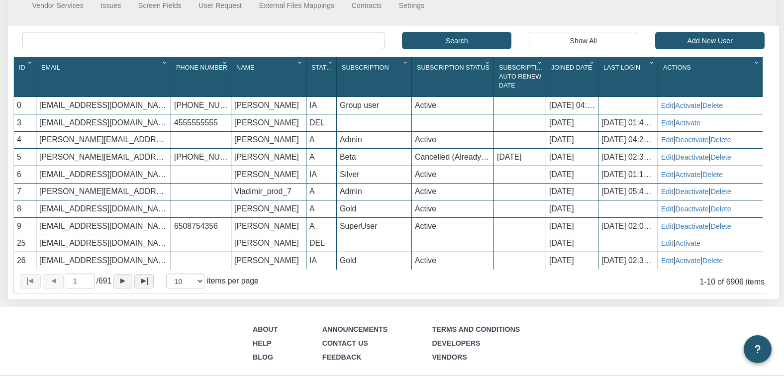
scroll to position [109, 0]
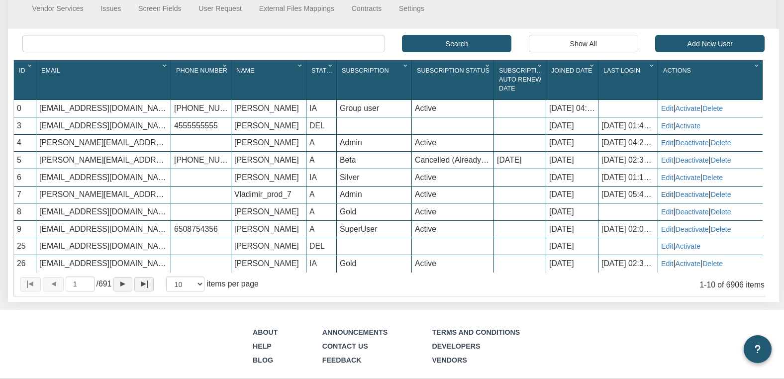
click at [669, 198] on link "Edit" at bounding box center [667, 195] width 12 height 8
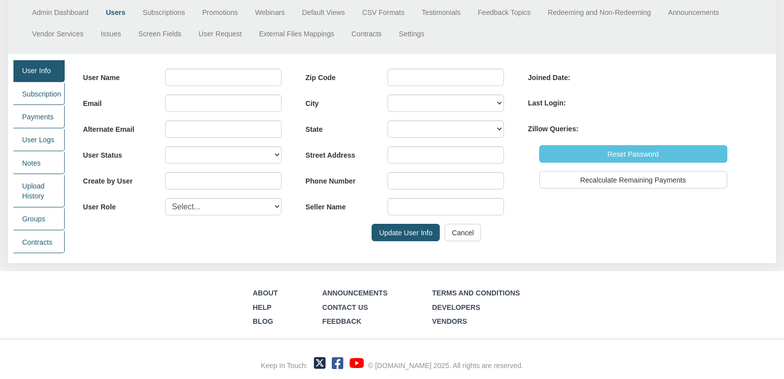
scroll to position [89, 0]
type input "Vladimir_prod_7"
type input "[PERSON_NAME][EMAIL_ADDRESS][DOMAIN_NAME]"
select select "A"
type input "0"
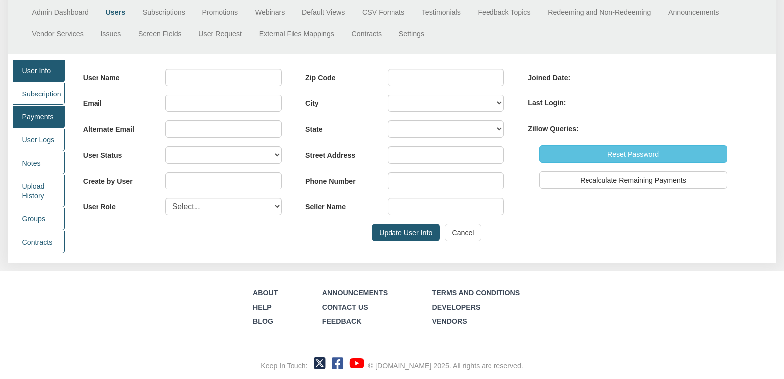
select select "tester"
type input "94024"
type input "[STREET_ADDRESS][PERSON_NAME]"
type input "AVG Investments"
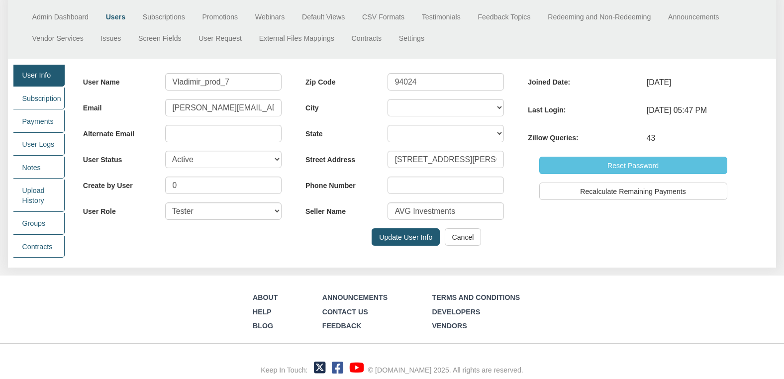
scroll to position [0, 0]
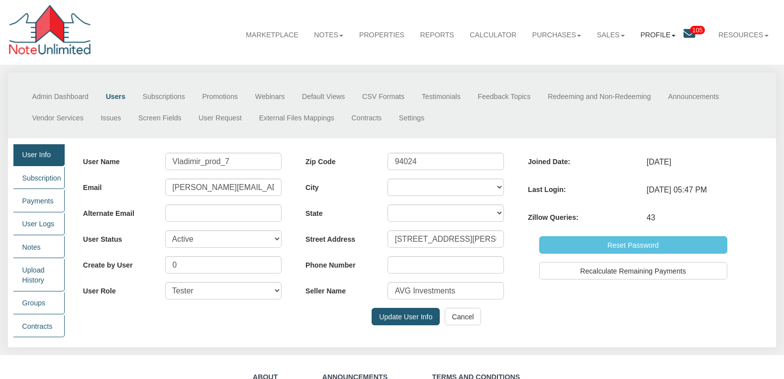
click at [671, 35] on b at bounding box center [673, 36] width 4 height 2
click at [635, 75] on link "Settings" at bounding box center [664, 71] width 91 height 13
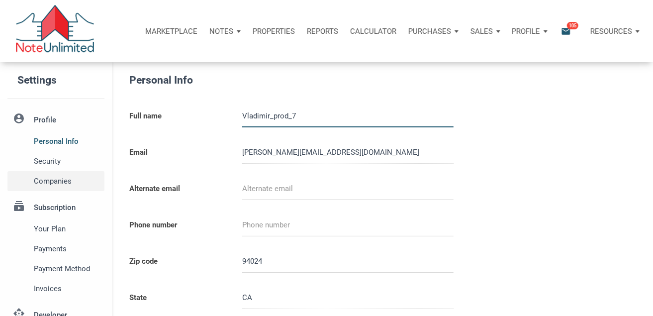
select select
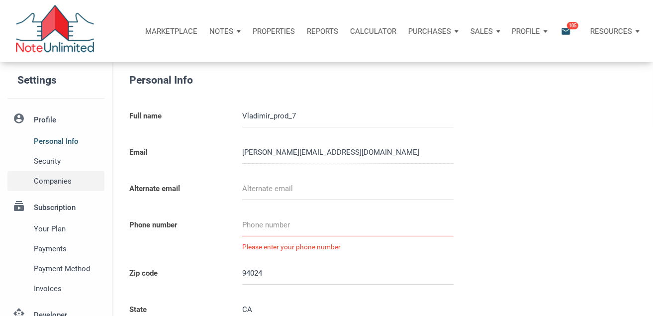
click at [57, 179] on span "Companies" at bounding box center [67, 181] width 67 height 12
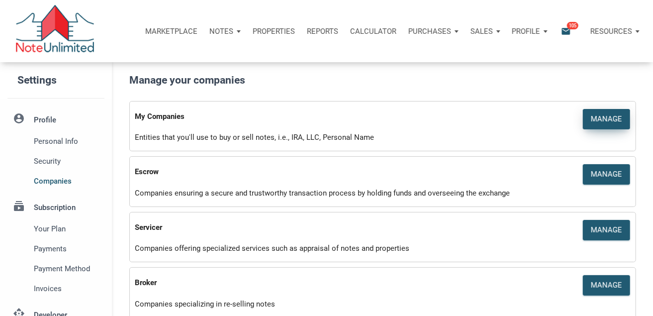
click at [613, 116] on div "Manage" at bounding box center [606, 118] width 31 height 11
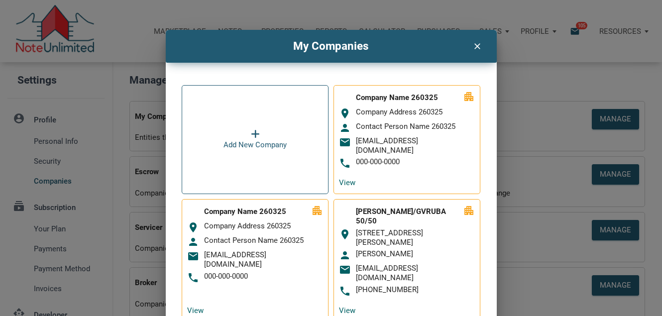
click at [471, 46] on icon "clear" at bounding box center [477, 45] width 12 height 12
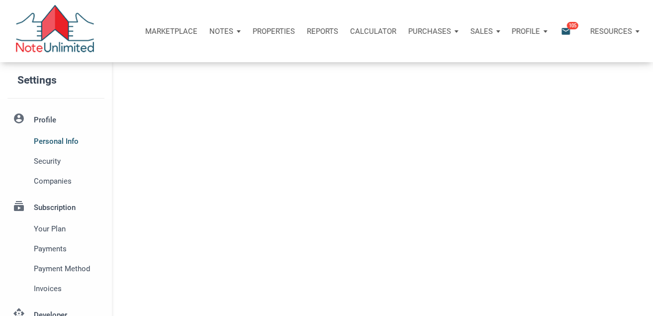
type input "[GEOGRAPHIC_DATA]"
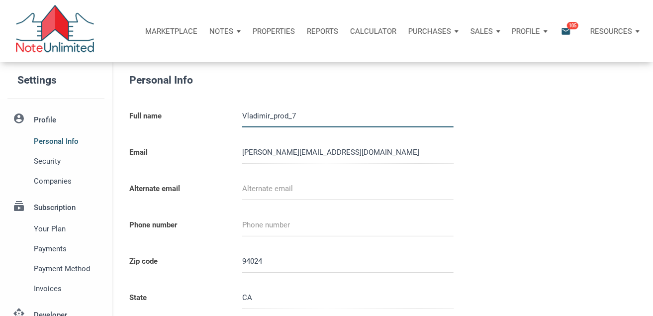
select select
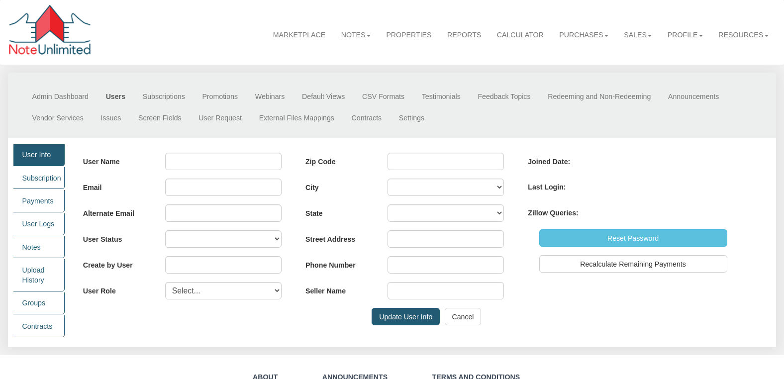
type input "Vladimir_prod_7"
type input "[PERSON_NAME][EMAIL_ADDRESS][DOMAIN_NAME]"
select select "A"
type input "0"
select select "tester"
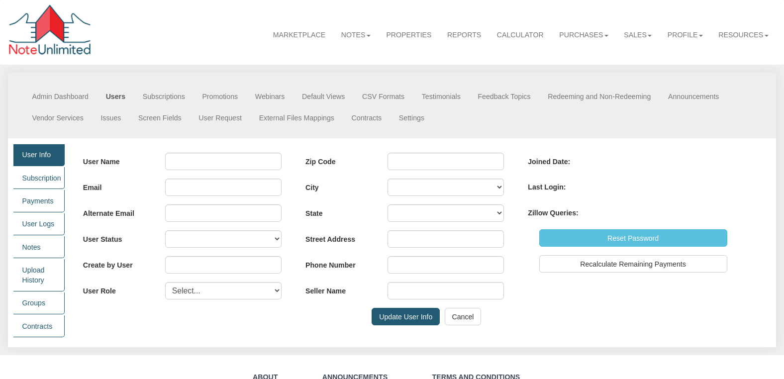
type input "94024"
type input "1301 McKenzie Ave"
type input "AVG Investments"
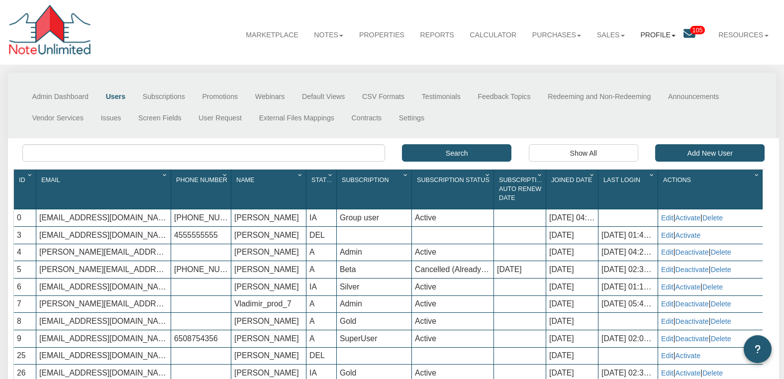
click at [668, 36] on link "Profile" at bounding box center [658, 35] width 51 height 26
click at [318, 38] on link "Notes" at bounding box center [328, 35] width 45 height 26
click at [305, 61] on link "Dashboard" at bounding box center [305, 57] width 91 height 13
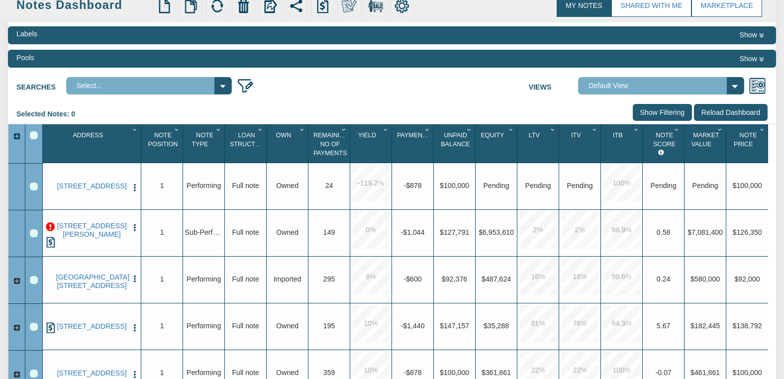
scroll to position [119, 0]
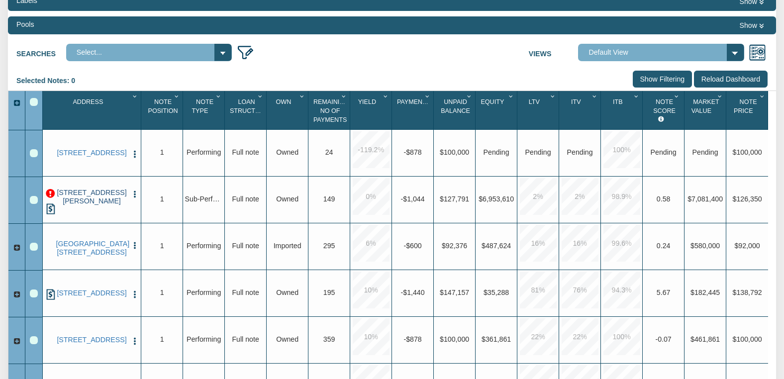
click at [89, 201] on link "1301 MCKENZIE AVE, LOS ALTOS HLS, CA, 94024" at bounding box center [92, 197] width 72 height 17
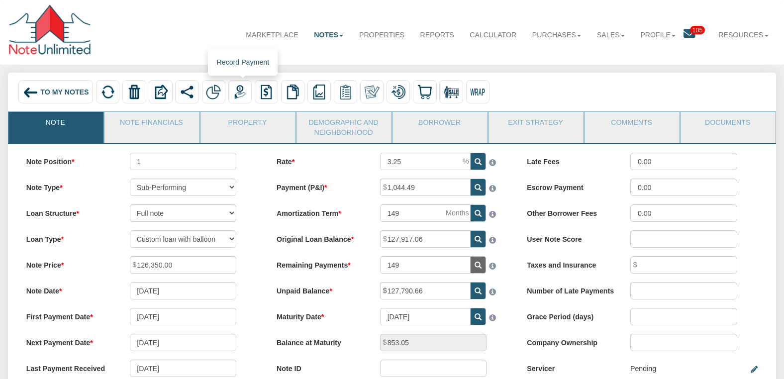
click at [245, 93] on img at bounding box center [240, 92] width 15 height 15
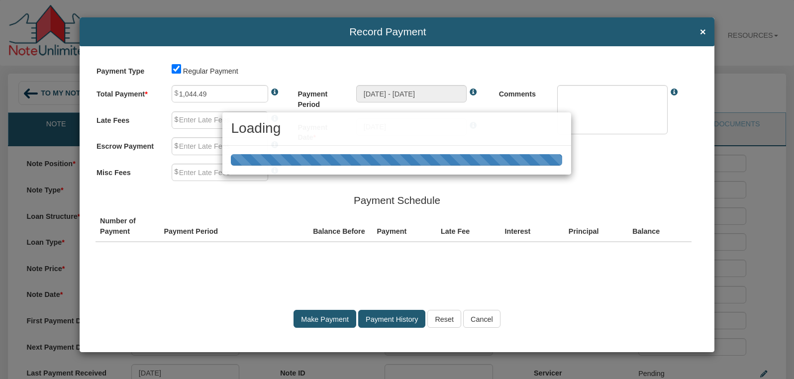
type input "0.00"
type textarea "Regular payment"
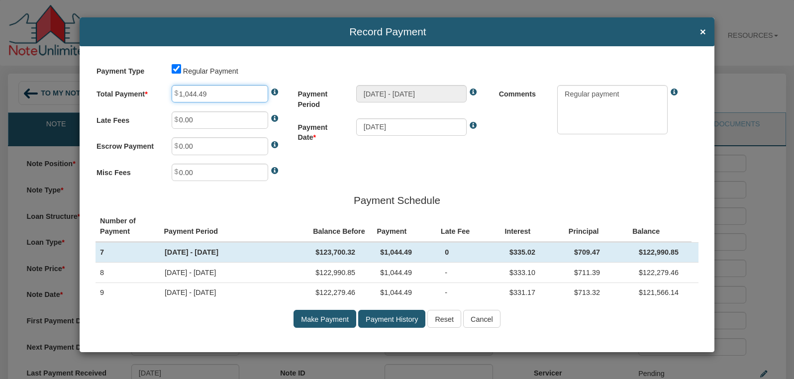
drag, startPoint x: 215, startPoint y: 92, endPoint x: 164, endPoint y: 85, distance: 51.8
click at [164, 85] on div "1,044.49" at bounding box center [229, 93] width 132 height 17
drag, startPoint x: 494, startPoint y: 246, endPoint x: 594, endPoint y: 249, distance: 99.5
drag, startPoint x: 611, startPoint y: 250, endPoint x: 499, endPoint y: 247, distance: 111.9
click at [499, 247] on tr "7 Dec 04, 2025 - Jan 04, 2026 $123,700.32 $1,044.49 0 $335.02 $709.47 $122,990.…" at bounding box center [397, 252] width 603 height 20
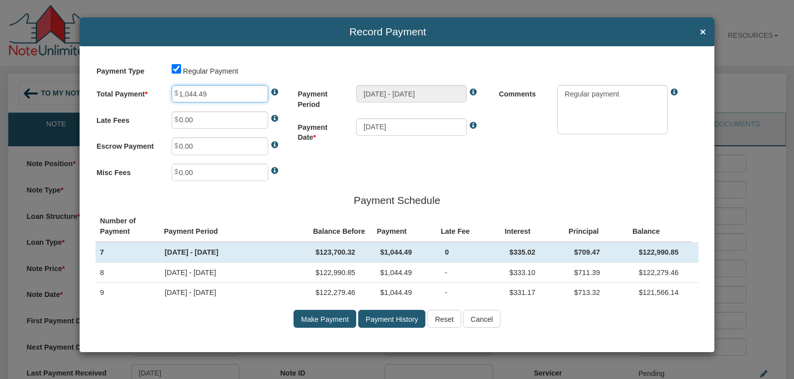
drag, startPoint x: 179, startPoint y: 94, endPoint x: 210, endPoint y: 96, distance: 30.9
click at [210, 96] on input "1,044.49" at bounding box center [220, 93] width 96 height 17
click at [449, 319] on input "Reset" at bounding box center [444, 318] width 34 height 17
drag, startPoint x: 621, startPoint y: 252, endPoint x: 673, endPoint y: 255, distance: 51.8
click at [673, 255] on tr "7 Dec 04, 2025 - Jan 04, 2026 $123,700.32 $1,044.49 0 $335.02 $709.47 $122,990.…" at bounding box center [397, 252] width 603 height 20
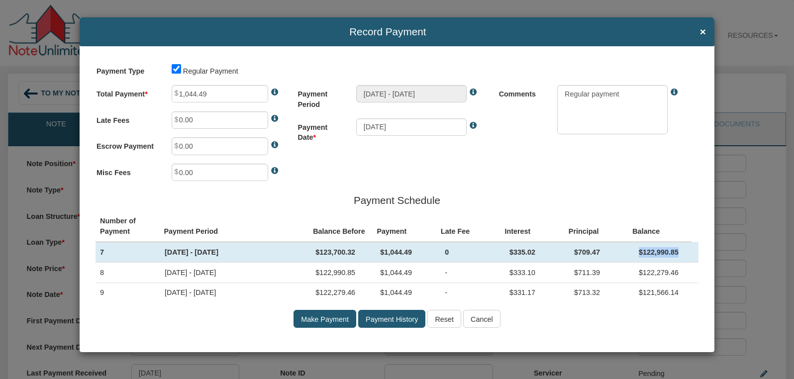
drag, startPoint x: 302, startPoint y: 251, endPoint x: 361, endPoint y: 254, distance: 58.3
click at [361, 254] on tr "7 Dec 04, 2025 - Jan 04, 2026 $123,700.32 $1,044.49 0 $335.02 $709.47 $122,990.…" at bounding box center [397, 252] width 603 height 20
click at [189, 94] on input "1,044.49" at bounding box center [220, 93] width 96 height 17
drag, startPoint x: 189, startPoint y: 94, endPoint x: 162, endPoint y: 92, distance: 27.0
click at [163, 92] on div "1,044.49" at bounding box center [229, 93] width 132 height 17
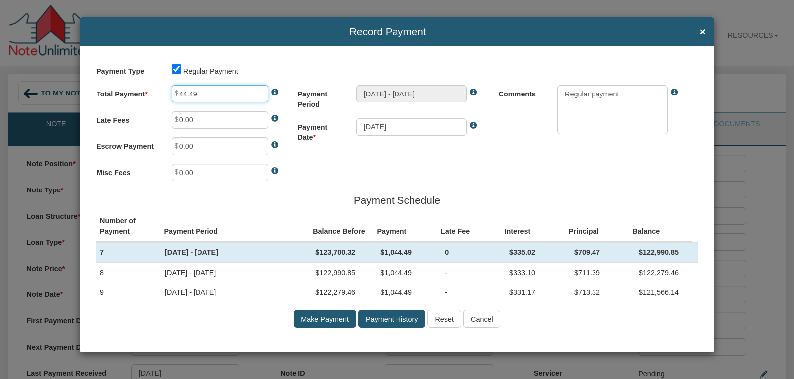
type input "44.49"
drag, startPoint x: 311, startPoint y: 253, endPoint x: 353, endPoint y: 254, distance: 41.8
click at [353, 254] on td "$124,713.93" at bounding box center [343, 252] width 65 height 20
click at [485, 319] on input "Cancel" at bounding box center [481, 318] width 37 height 17
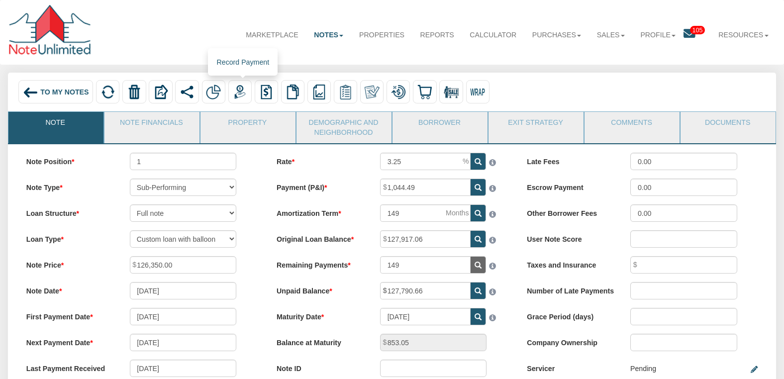
click at [245, 90] on img at bounding box center [240, 92] width 15 height 15
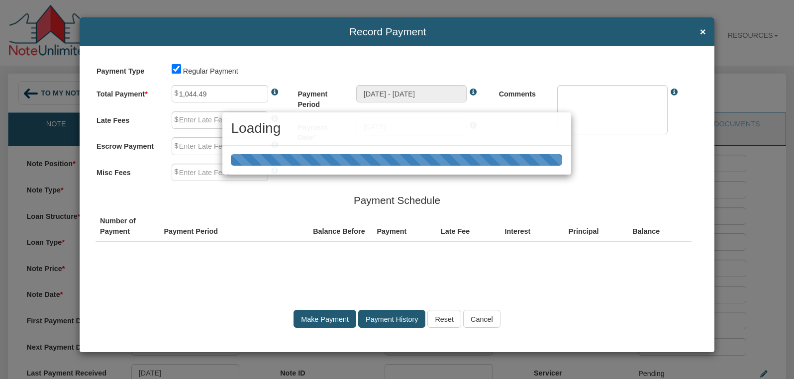
type input "0.00"
type textarea "Regular payment"
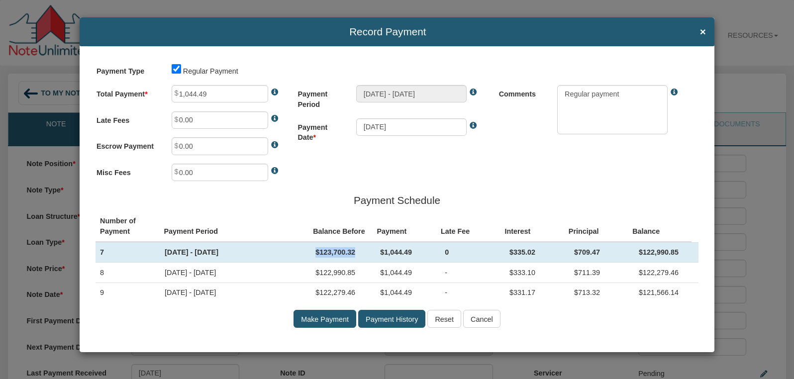
drag, startPoint x: 313, startPoint y: 251, endPoint x: 355, endPoint y: 252, distance: 41.8
click at [355, 252] on td "$123,700.32" at bounding box center [343, 252] width 65 height 20
drag, startPoint x: 219, startPoint y: 95, endPoint x: 184, endPoint y: 96, distance: 35.3
click at [184, 96] on input "1,044.49" at bounding box center [220, 93] width 96 height 17
click at [581, 184] on div "Payment Type Regular Payment Total Payment 1,044.49 Late Fees 0.00 Escrow Payme…" at bounding box center [397, 199] width 635 height 306
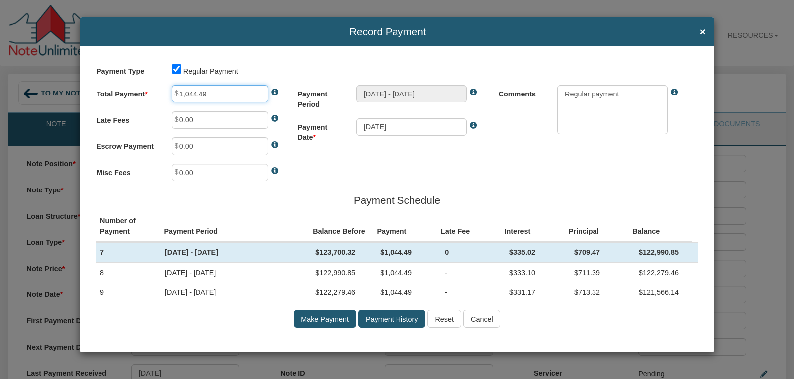
drag, startPoint x: 211, startPoint y: 92, endPoint x: 166, endPoint y: 92, distance: 45.3
click at [166, 92] on div "1,044.49" at bounding box center [229, 93] width 132 height 17
drag, startPoint x: 314, startPoint y: 255, endPoint x: 523, endPoint y: 154, distance: 232.0
click at [485, 319] on input "Cancel" at bounding box center [481, 318] width 37 height 17
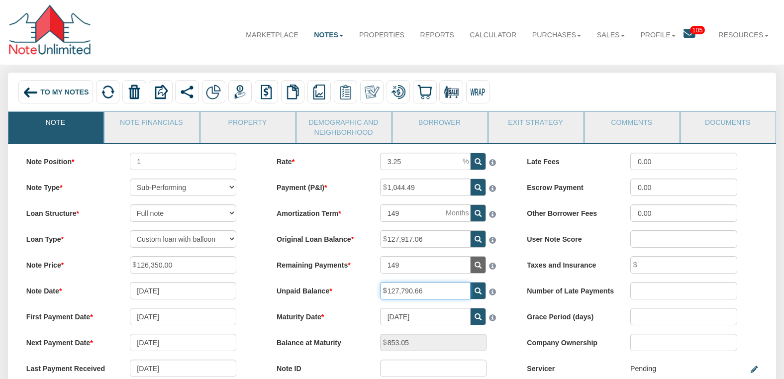
drag, startPoint x: 443, startPoint y: 295, endPoint x: 368, endPoint y: 297, distance: 74.6
click at [369, 293] on div "Unpaid Balance 127,790.66" at bounding box center [392, 290] width 248 height 17
click at [54, 94] on span "To My Notes" at bounding box center [64, 92] width 48 height 8
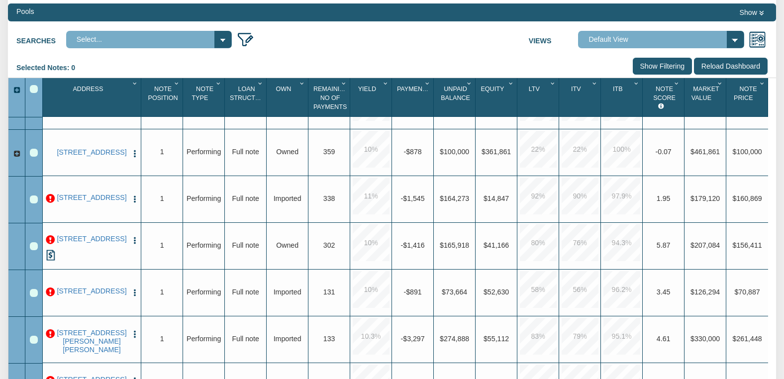
scroll to position [239, 0]
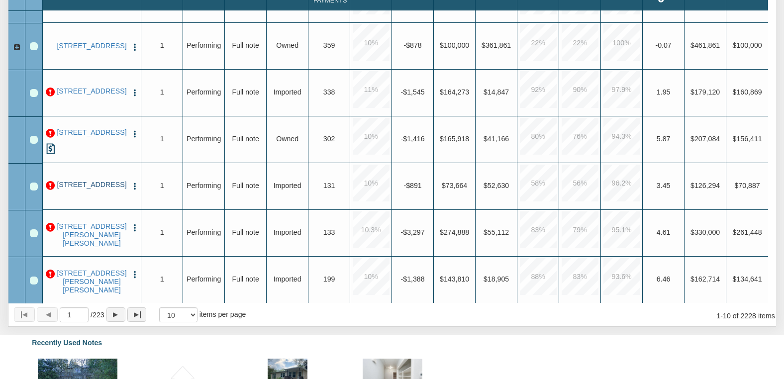
click at [99, 181] on link "[STREET_ADDRESS]" at bounding box center [92, 185] width 72 height 8
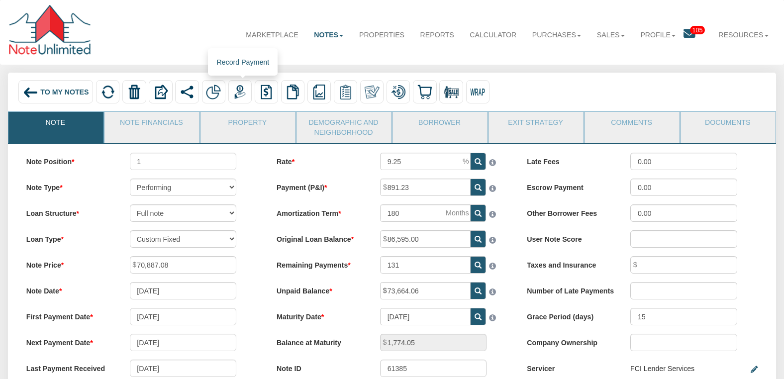
click at [241, 94] on img at bounding box center [240, 92] width 15 height 15
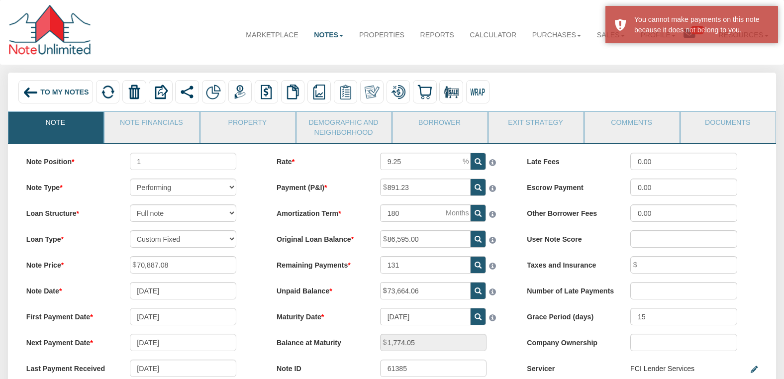
click at [36, 93] on img at bounding box center [31, 93] width 16 height 16
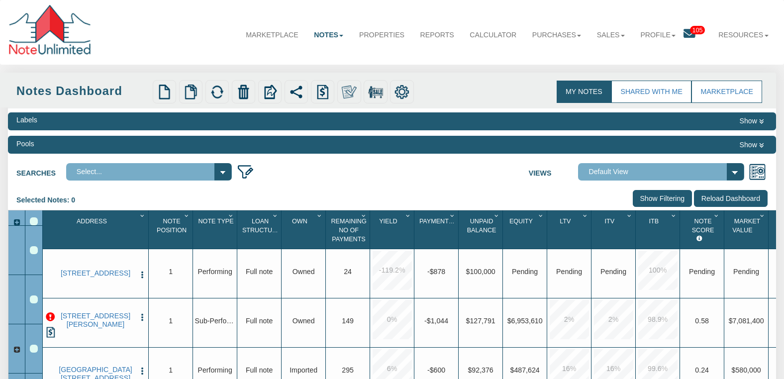
select select
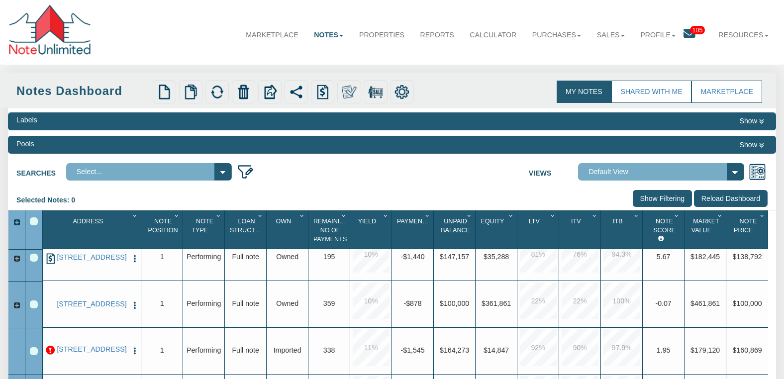
scroll to position [159, 0]
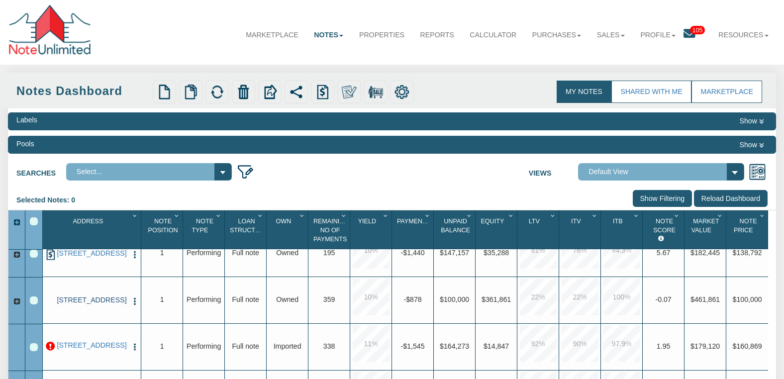
click at [87, 304] on link "[STREET_ADDRESS]" at bounding box center [92, 300] width 72 height 8
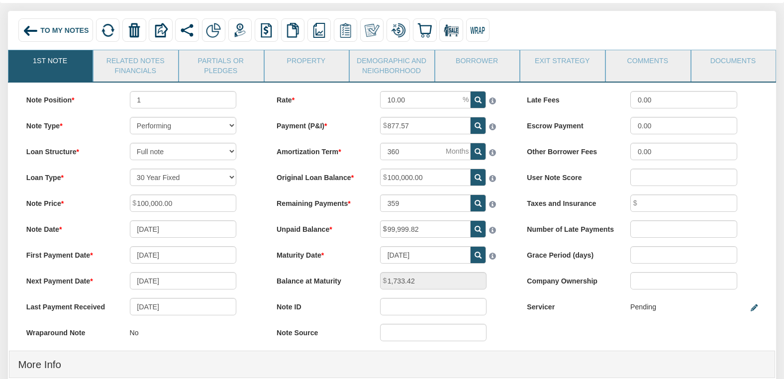
scroll to position [86, 0]
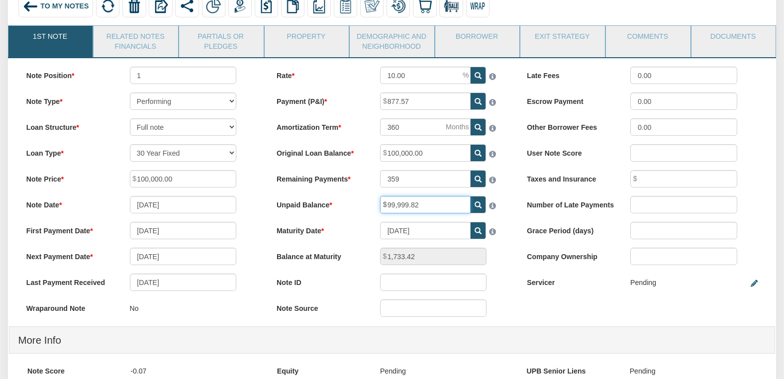
drag, startPoint x: 438, startPoint y: 208, endPoint x: 369, endPoint y: 203, distance: 68.8
click at [369, 203] on div "Unpaid Balance 99,999.82" at bounding box center [392, 204] width 248 height 17
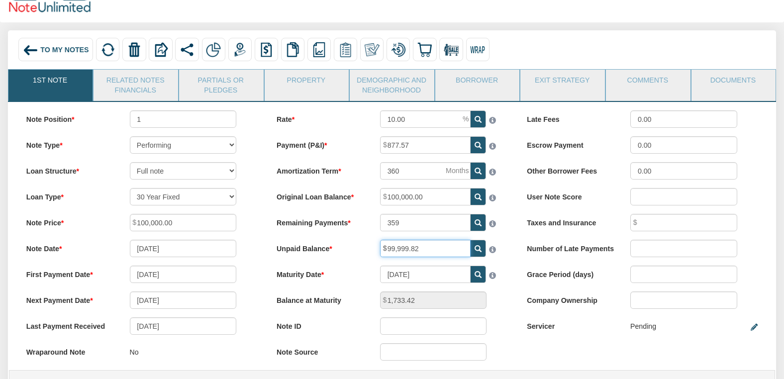
scroll to position [0, 0]
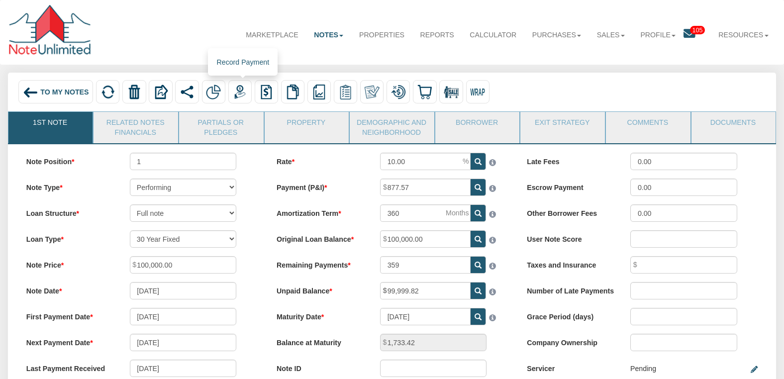
click at [243, 94] on img at bounding box center [240, 92] width 15 height 15
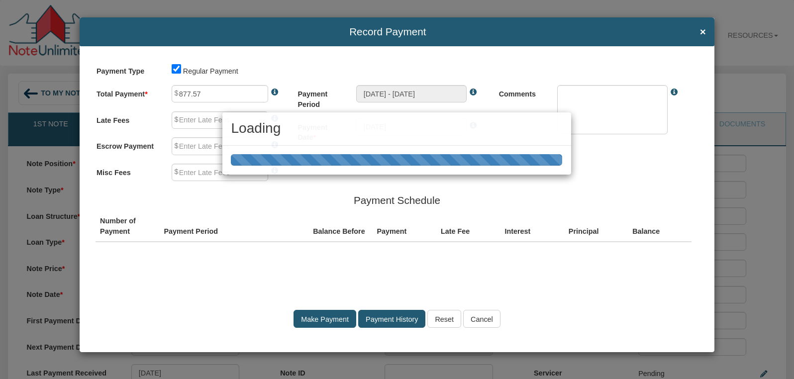
type input "0.00"
type textarea "Regular payment"
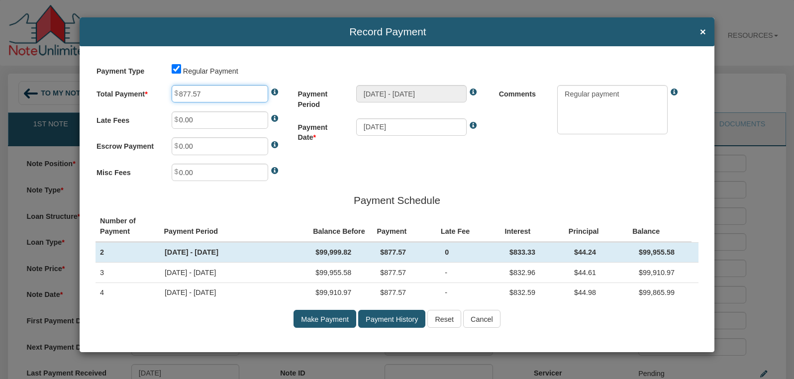
drag, startPoint x: 204, startPoint y: 94, endPoint x: 162, endPoint y: 90, distance: 42.0
click at [162, 92] on div "Total Payment 877.57" at bounding box center [195, 93] width 198 height 17
type input "0.01"
drag, startPoint x: 566, startPoint y: 253, endPoint x: 597, endPoint y: 251, distance: 31.9
click at [597, 251] on td "-$833.32" at bounding box center [602, 252] width 65 height 20
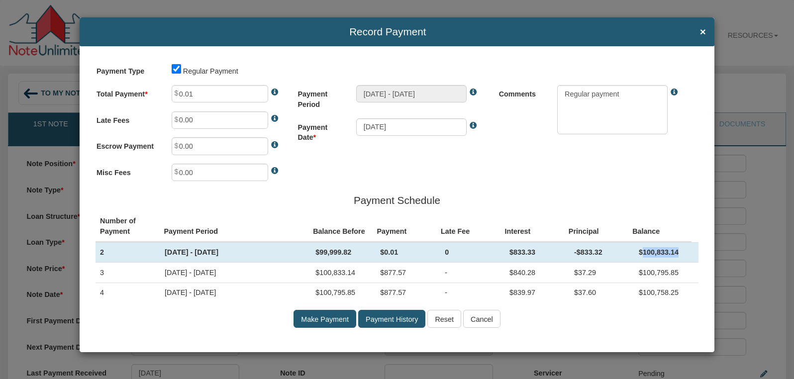
drag, startPoint x: 671, startPoint y: 251, endPoint x: 633, endPoint y: 252, distance: 37.8
click at [634, 252] on td "$100,833.14" at bounding box center [666, 252] width 65 height 20
click at [476, 319] on input "Cancel" at bounding box center [481, 318] width 37 height 17
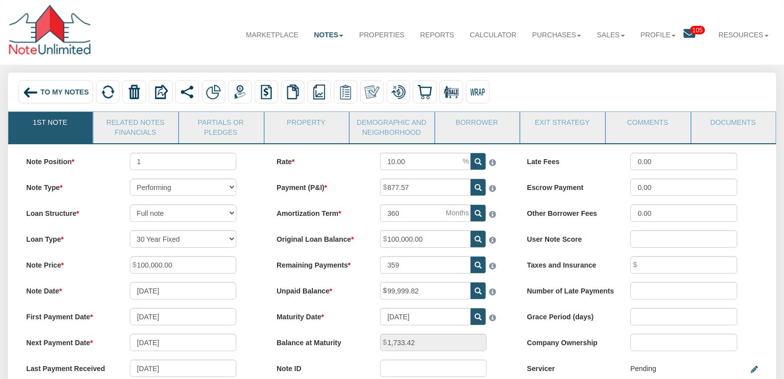
click at [51, 94] on span "To My Notes" at bounding box center [64, 92] width 48 height 8
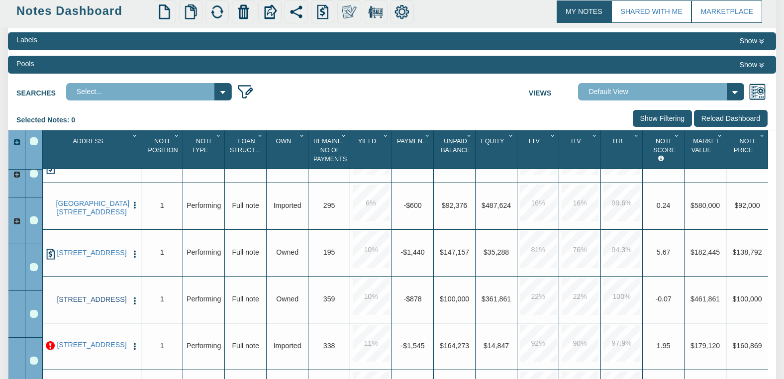
scroll to position [80, 0]
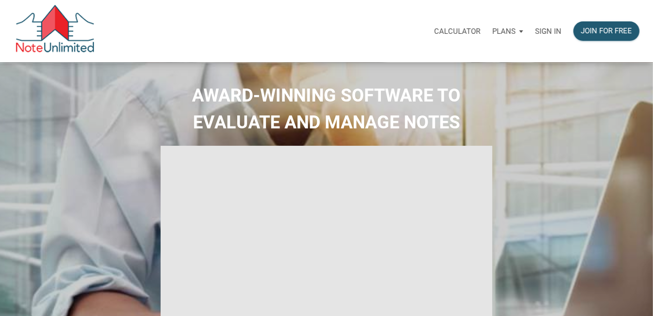
click at [547, 31] on p "Sign in" at bounding box center [548, 31] width 26 height 9
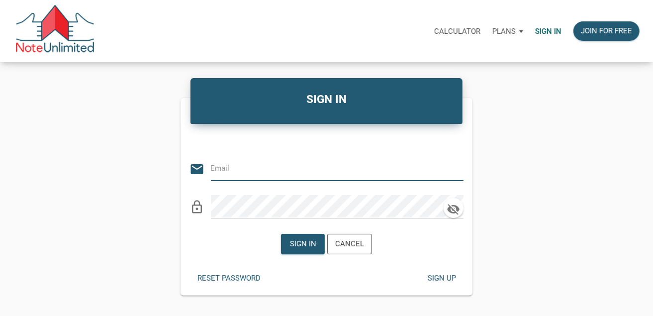
type input "[PERSON_NAME][EMAIL_ADDRESS][DOMAIN_NAME]"
click at [455, 168] on icon "clear" at bounding box center [456, 169] width 15 height 15
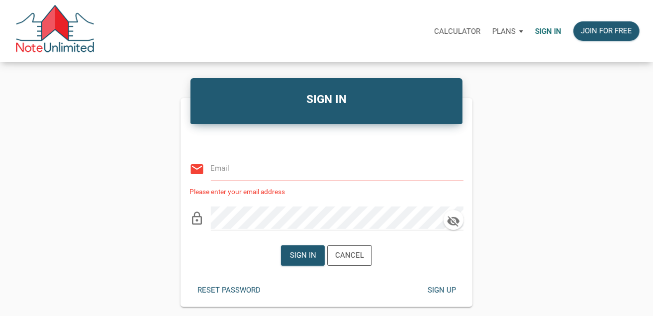
click at [322, 176] on input "email" at bounding box center [330, 168] width 238 height 22
type input "[EMAIL_ADDRESS][DOMAIN_NAME]"
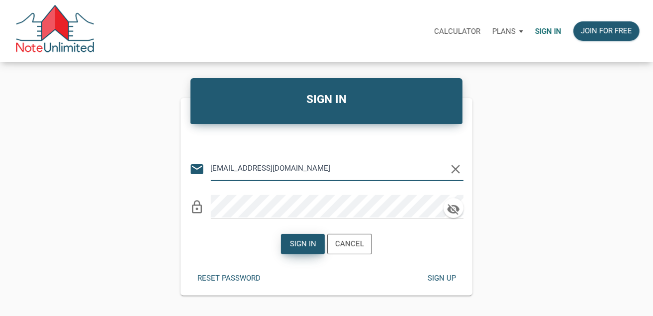
click at [309, 242] on div "Sign in" at bounding box center [303, 243] width 26 height 11
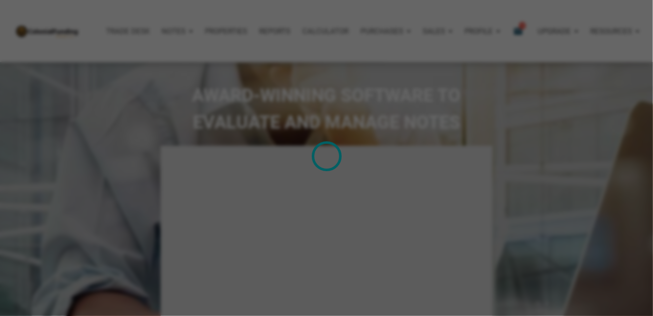
type input "Introduction to new features"
select select
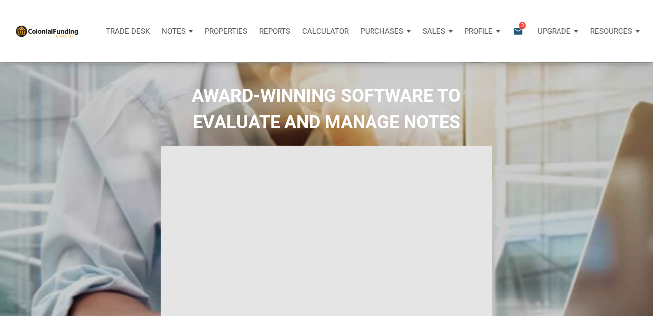
click at [186, 32] on p "Sales" at bounding box center [174, 31] width 24 height 9
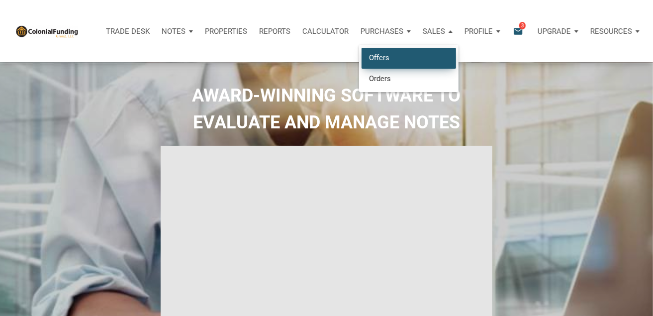
click at [383, 54] on link "Offers" at bounding box center [409, 58] width 95 height 20
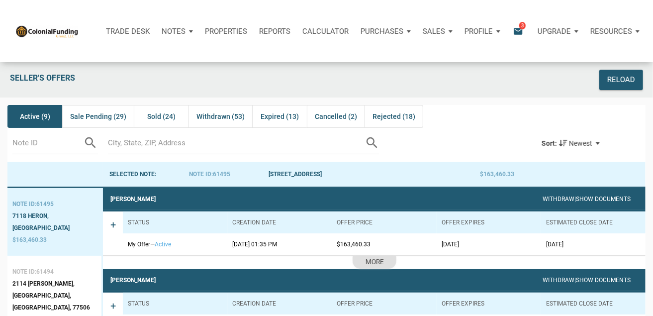
drag, startPoint x: 542, startPoint y: 244, endPoint x: 585, endPoint y: 245, distance: 43.3
click at [585, 245] on td "[DATE]" at bounding box center [593, 244] width 104 height 22
click at [534, 246] on td "[DATE]" at bounding box center [489, 244] width 104 height 22
drag, startPoint x: 535, startPoint y: 245, endPoint x: 582, endPoint y: 242, distance: 47.8
click at [582, 242] on tr "My Offer — active 08/22/2025 01:35 PM $163,460.33 09/15/2025 09/15/2025" at bounding box center [384, 244] width 523 height 22
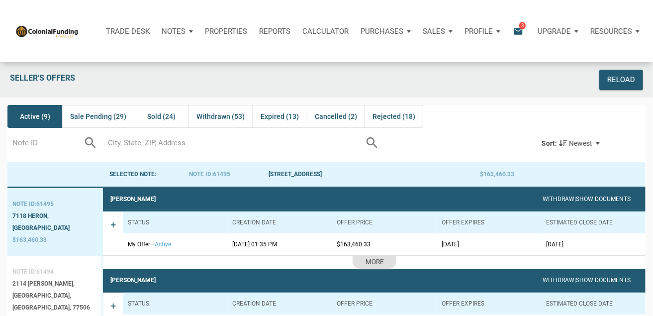
click at [26, 289] on div "Pasadena, TX, 77506" at bounding box center [54, 301] width 84 height 24
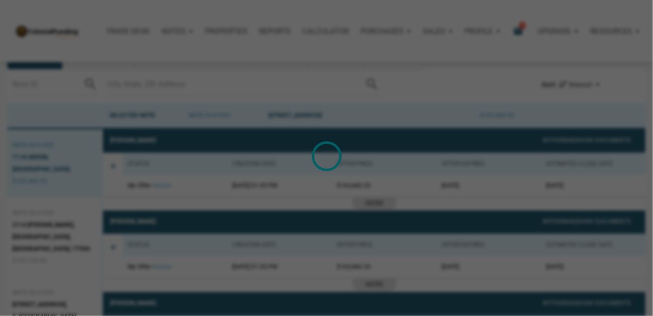
scroll to position [62, 0]
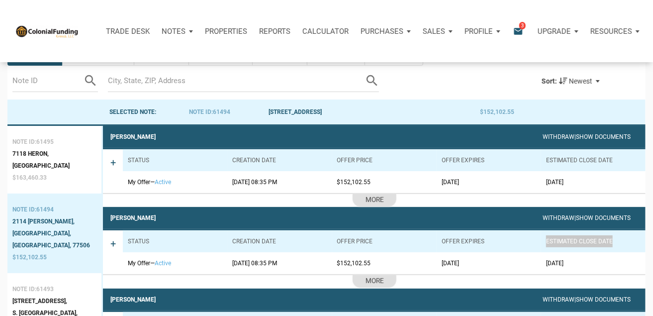
drag, startPoint x: 630, startPoint y: 239, endPoint x: 545, endPoint y: 239, distance: 85.1
click at [545, 239] on th "Estimated Close Date" at bounding box center [593, 241] width 104 height 22
drag, startPoint x: 422, startPoint y: 242, endPoint x: 615, endPoint y: 239, distance: 193.0
click at [615, 239] on tr "Status Creation date Offer price Offer Expires Estimated Close Date" at bounding box center [384, 241] width 523 height 22
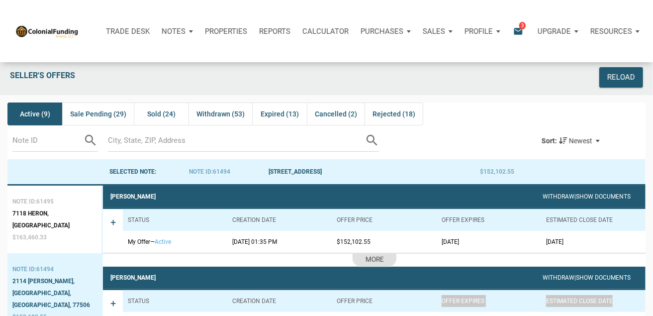
scroll to position [0, 0]
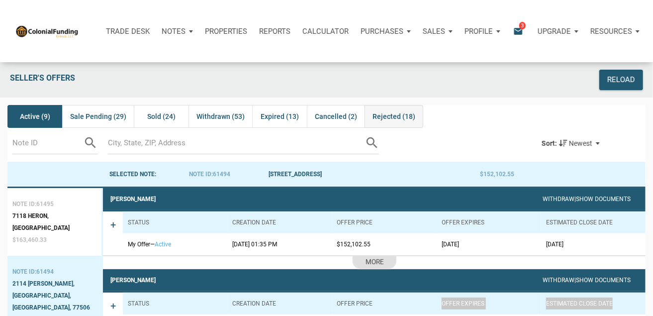
click at [385, 117] on span "Rejected (18)" at bounding box center [394, 116] width 43 height 12
